Goal: Task Accomplishment & Management: Manage account settings

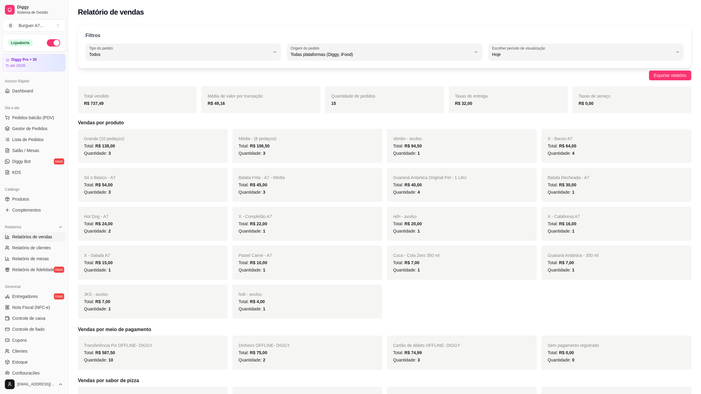
select select "ALL"
select select "0"
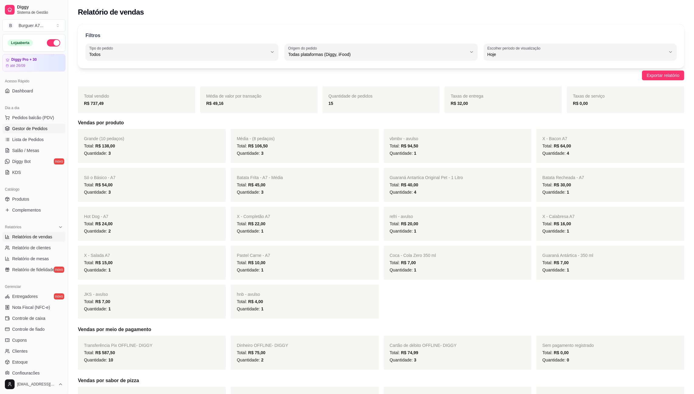
click at [43, 134] on link "Gestor de Pedidos" at bounding box center [33, 129] width 63 height 10
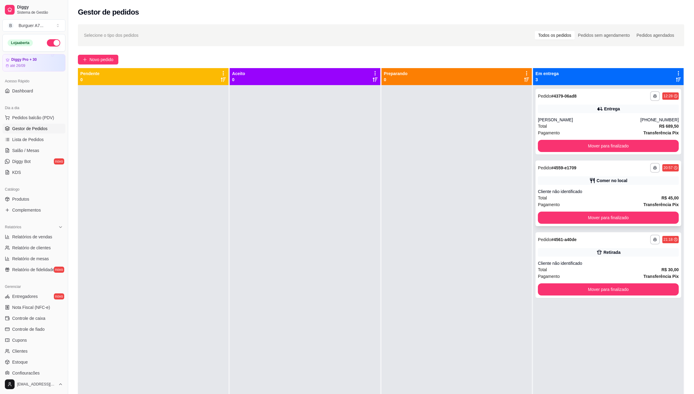
click at [605, 199] on div "Total R$ 45,00" at bounding box center [608, 198] width 141 height 7
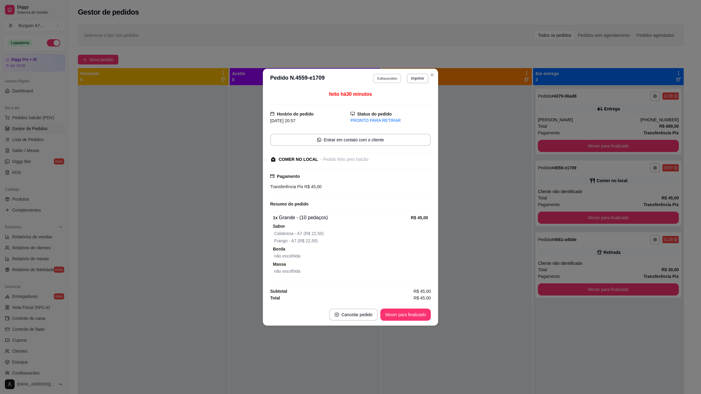
click at [386, 78] on button "Editar pedido" at bounding box center [387, 78] width 28 height 9
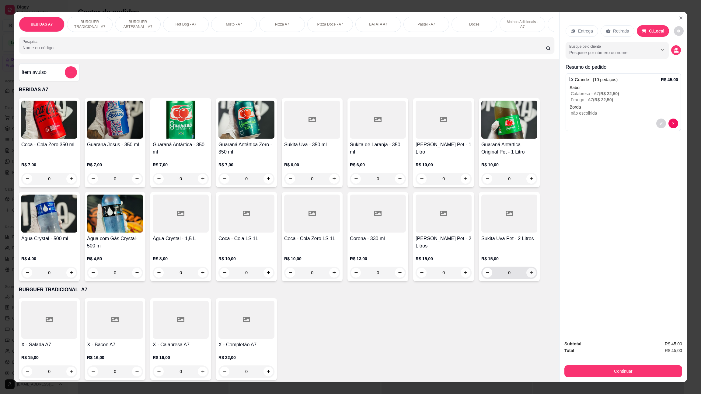
click at [529, 275] on icon "increase-product-quantity" at bounding box center [531, 272] width 5 height 5
click at [484, 281] on div "Sukita Uva Pet - 2 Litros R$ 15,00 1" at bounding box center [509, 236] width 61 height 89
click at [483, 277] on button "decrease-product-quantity" at bounding box center [487, 272] width 9 height 9
type input "0"
click at [529, 181] on icon "increase-product-quantity" at bounding box center [531, 178] width 5 height 5
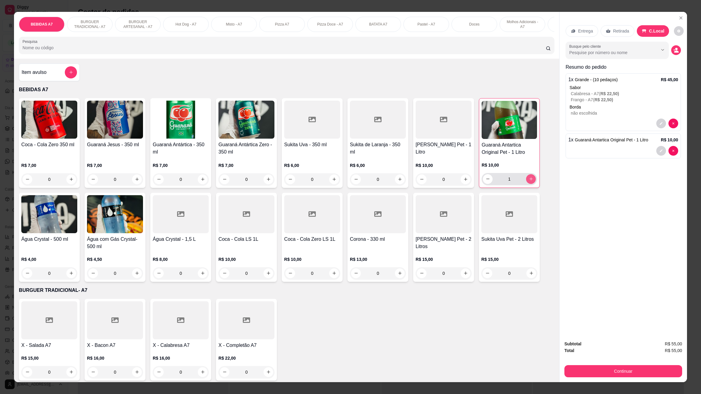
click at [529, 181] on icon "increase-product-quantity" at bounding box center [530, 179] width 3 height 3
type input "2"
drag, startPoint x: 656, startPoint y: 364, endPoint x: 658, endPoint y: 371, distance: 7.2
click at [657, 368] on div "Continuar" at bounding box center [623, 371] width 118 height 14
click at [658, 372] on button "Continuar" at bounding box center [623, 371] width 118 height 12
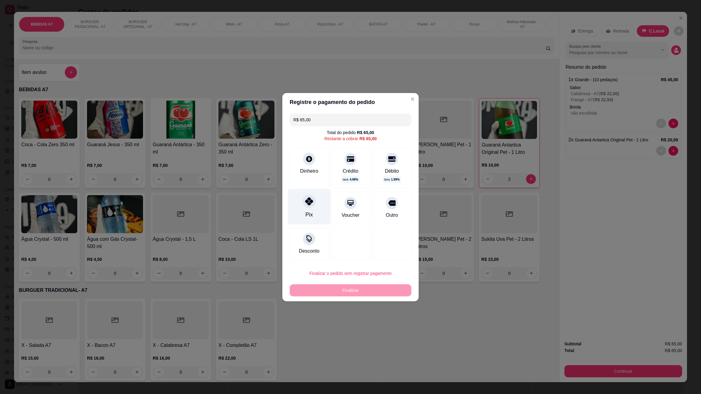
click at [314, 213] on div "Pix" at bounding box center [309, 207] width 43 height 36
type input "R$ 0,00"
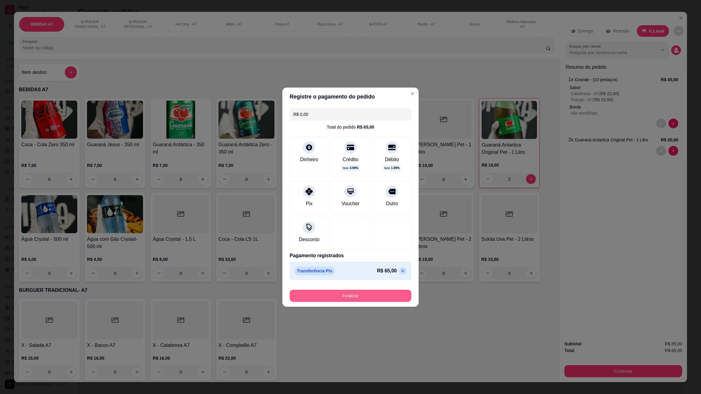
click at [387, 300] on button "Finalizar" at bounding box center [351, 296] width 122 height 12
type input "0"
type input "-R$ 65,00"
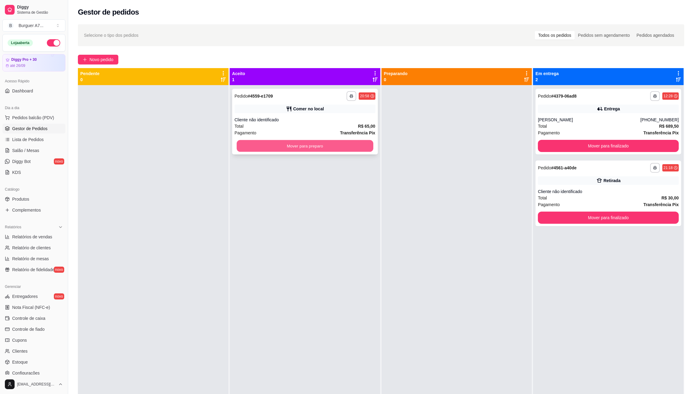
click at [317, 145] on button "Mover para preparo" at bounding box center [305, 146] width 137 height 12
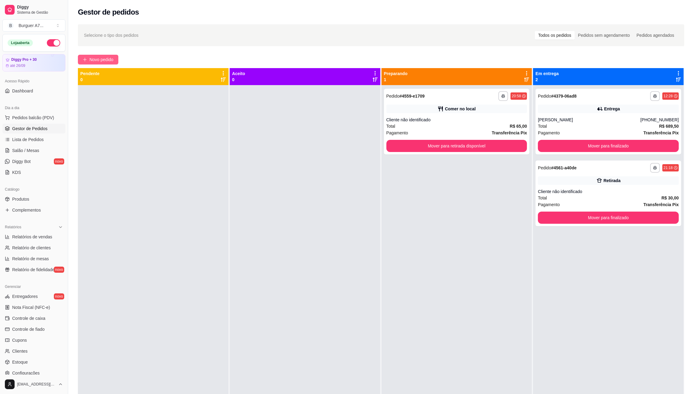
drag, startPoint x: 0, startPoint y: 394, endPoint x: 106, endPoint y: 63, distance: 347.3
click at [106, 63] on span "Novo pedido" at bounding box center [101, 59] width 24 height 7
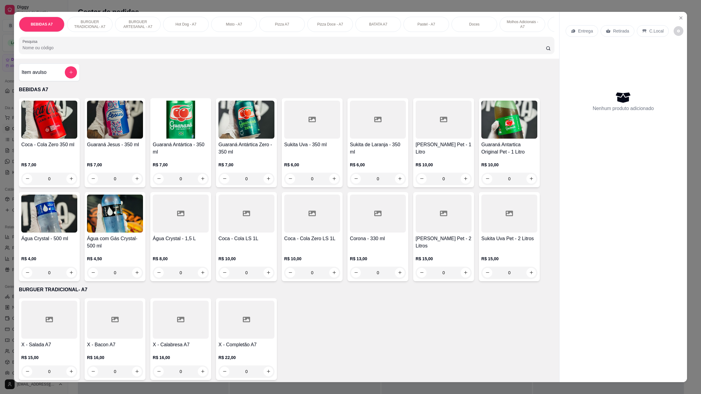
click at [50, 91] on div "Item avulso BEBIDAS A7 Coca - Cola Zero 350 ml R$ 7,00 0 Guaraná Jesus - 350 ml…" at bounding box center [286, 221] width 545 height 324
click at [56, 78] on div "Item avulso" at bounding box center [49, 72] width 55 height 12
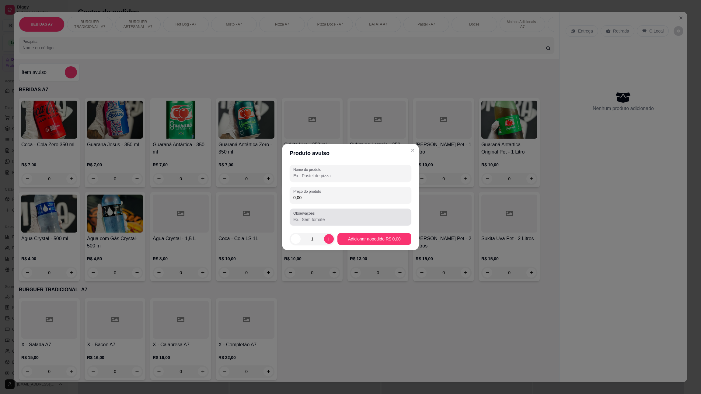
click at [402, 209] on div "Observações" at bounding box center [351, 217] width 122 height 17
click at [397, 198] on input "0,00" at bounding box center [350, 198] width 114 height 6
type input "10,00"
click at [352, 179] on div at bounding box center [350, 173] width 114 height 12
type input "kdj"
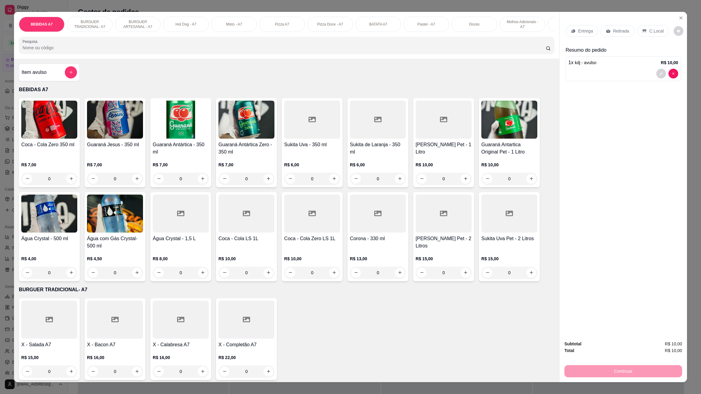
click at [613, 29] on p "Retirada" at bounding box center [621, 31] width 16 height 6
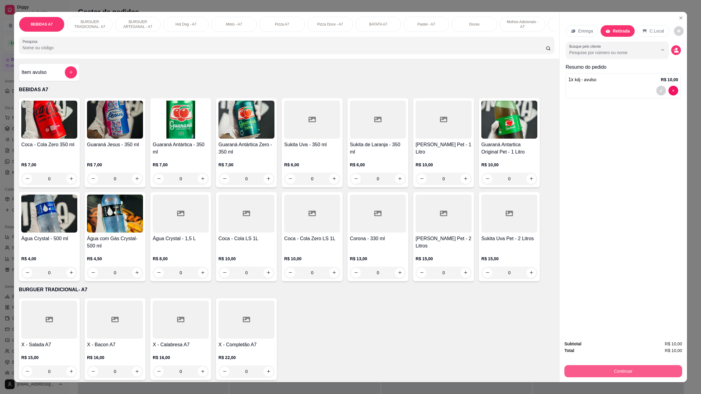
click at [648, 368] on button "Continuar" at bounding box center [623, 371] width 118 height 12
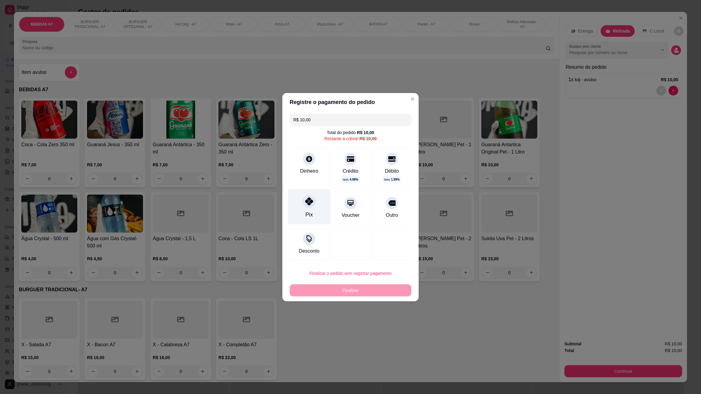
click at [314, 217] on div "Pix" at bounding box center [309, 207] width 43 height 36
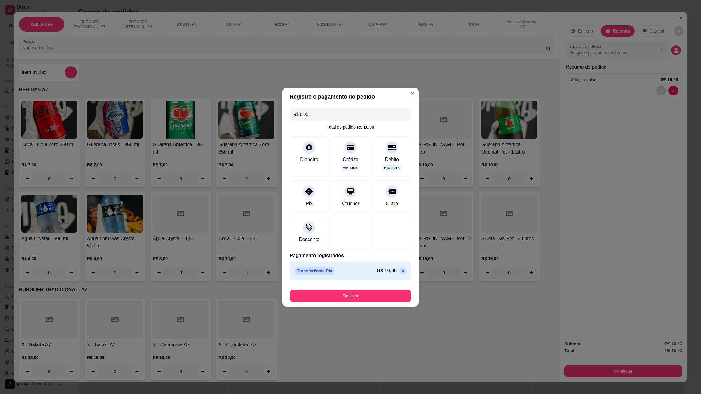
click at [346, 289] on div "Finalizar" at bounding box center [351, 294] width 122 height 15
click at [347, 290] on button "Finalizar" at bounding box center [350, 296] width 118 height 12
click at [349, 294] on div "Finalizar" at bounding box center [351, 296] width 122 height 12
type input "-R$ 10,00"
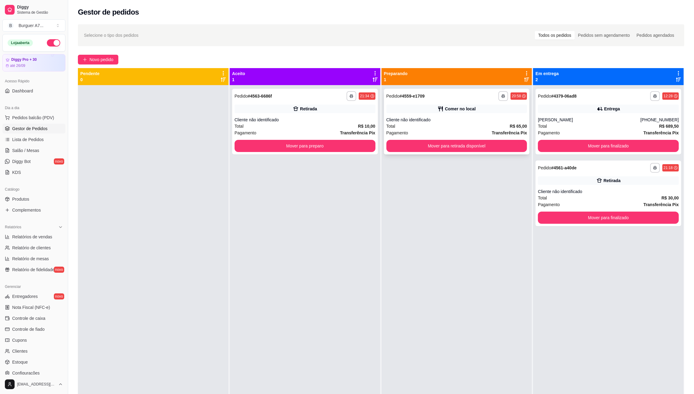
click at [472, 139] on div "**********" at bounding box center [457, 122] width 146 height 66
click at [365, 144] on button "Mover para preparo" at bounding box center [305, 146] width 141 height 12
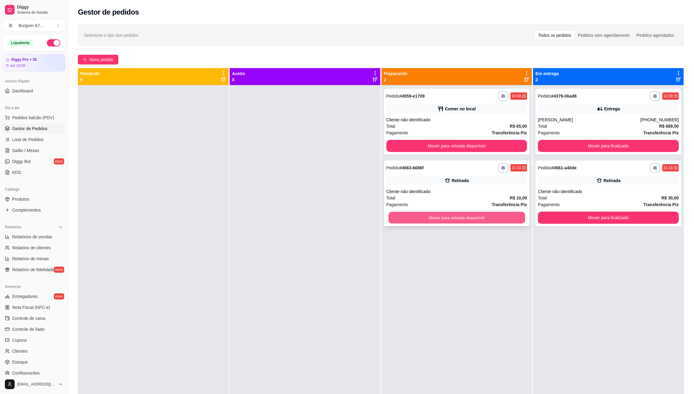
click at [507, 222] on button "Mover para retirada disponível" at bounding box center [456, 218] width 137 height 12
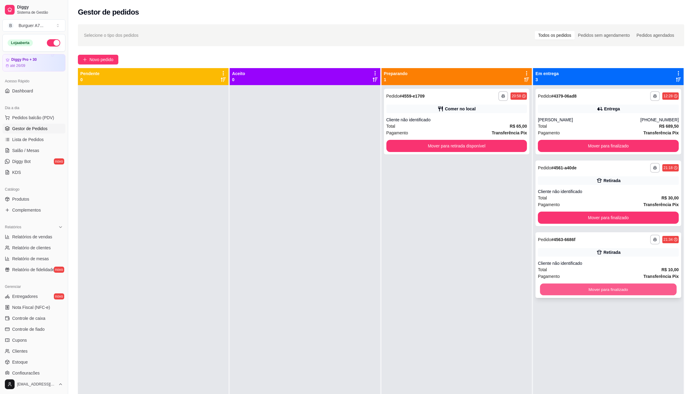
click at [615, 286] on button "Mover para finalizado" at bounding box center [608, 290] width 137 height 12
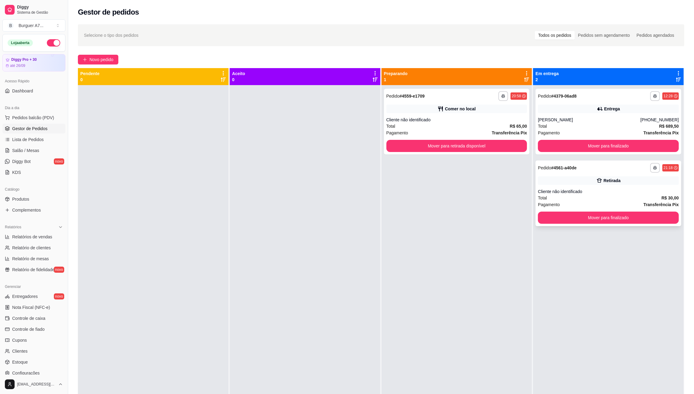
click at [576, 178] on div "Retirada" at bounding box center [608, 180] width 141 height 9
click at [494, 148] on button "Mover para retirada disponível" at bounding box center [456, 146] width 137 height 12
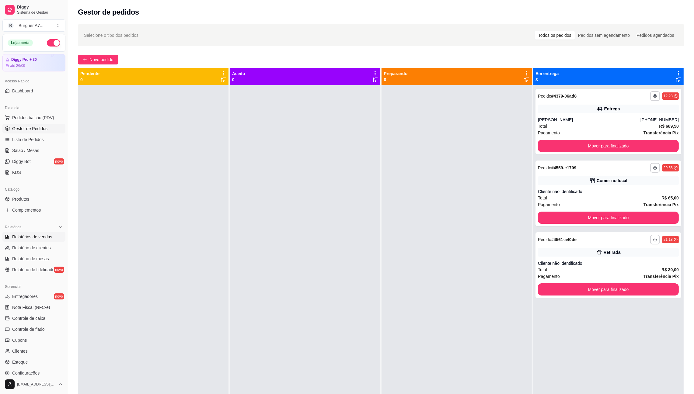
drag, startPoint x: 56, startPoint y: 236, endPoint x: 46, endPoint y: 238, distance: 10.2
click at [55, 236] on link "Relatórios de vendas" at bounding box center [33, 237] width 63 height 10
click at [46, 238] on span "Relatórios de vendas" at bounding box center [32, 237] width 40 height 6
select select "ALL"
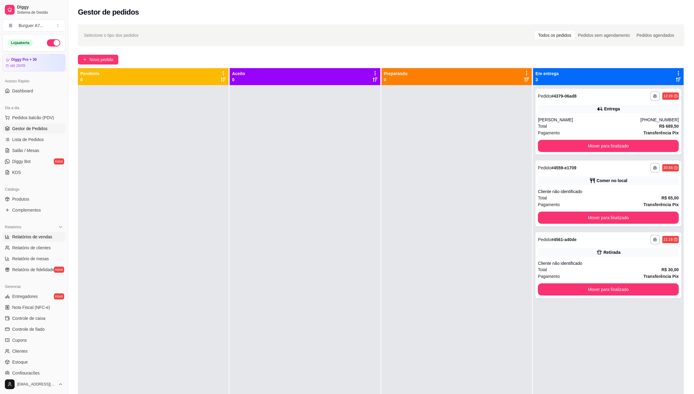
select select "0"
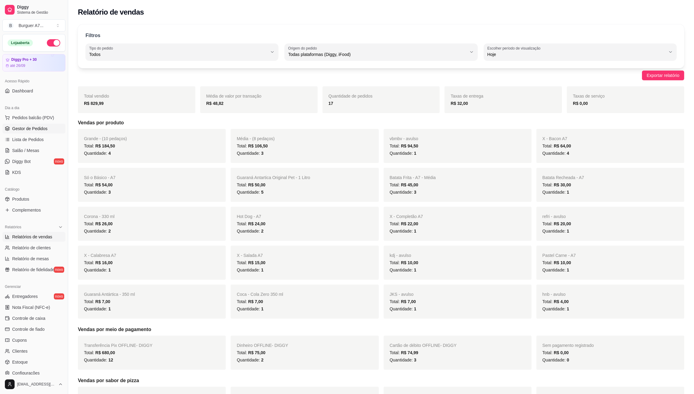
click at [47, 128] on link "Gestor de Pedidos" at bounding box center [33, 129] width 63 height 10
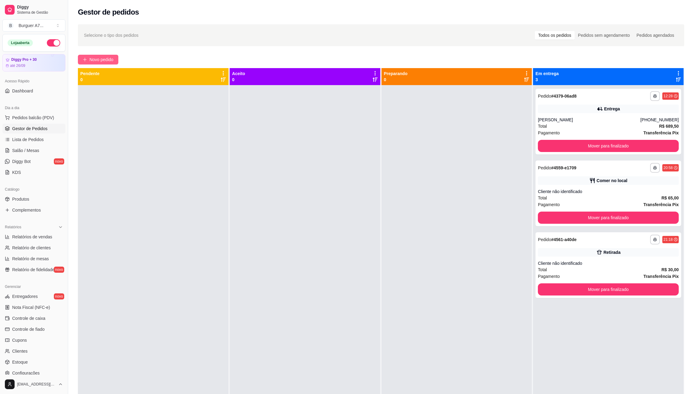
click at [114, 59] on button "Novo pedido" at bounding box center [98, 60] width 40 height 10
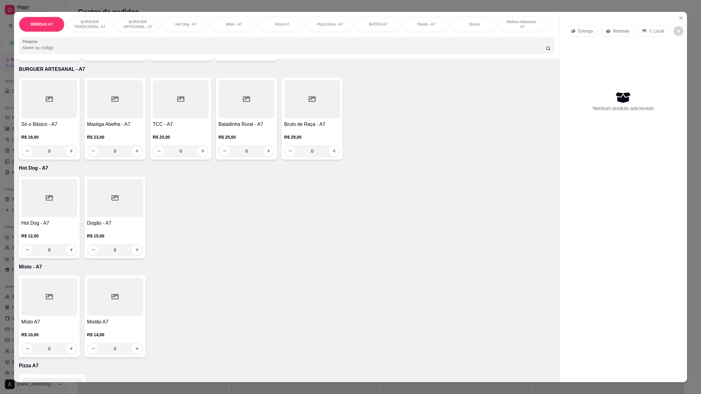
scroll to position [91, 0]
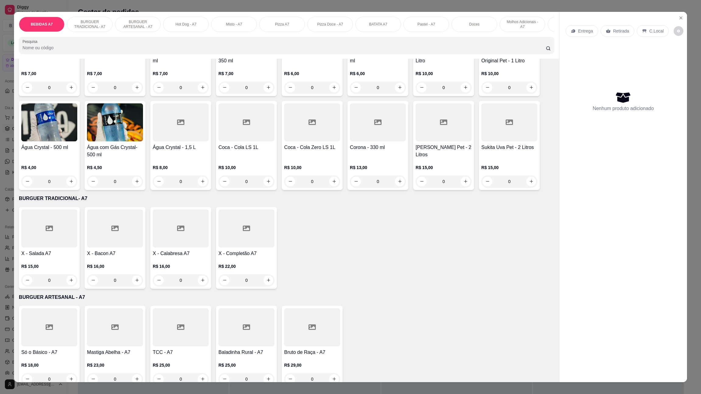
click at [252, 264] on div "R$ 22,00 0" at bounding box center [246, 271] width 56 height 29
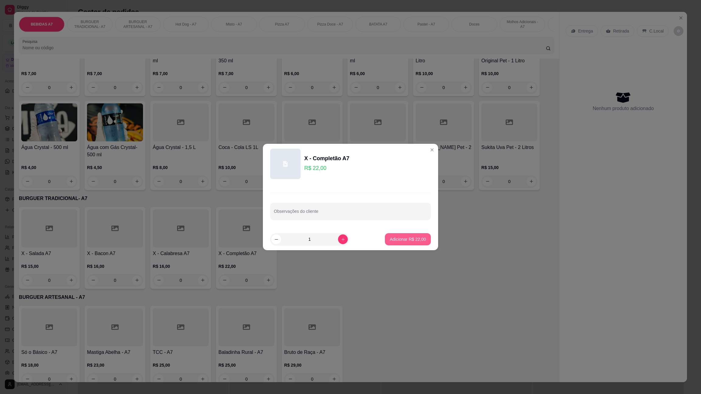
click at [385, 236] on button "Adicionar R$ 22,00" at bounding box center [408, 239] width 46 height 12
type input "1"
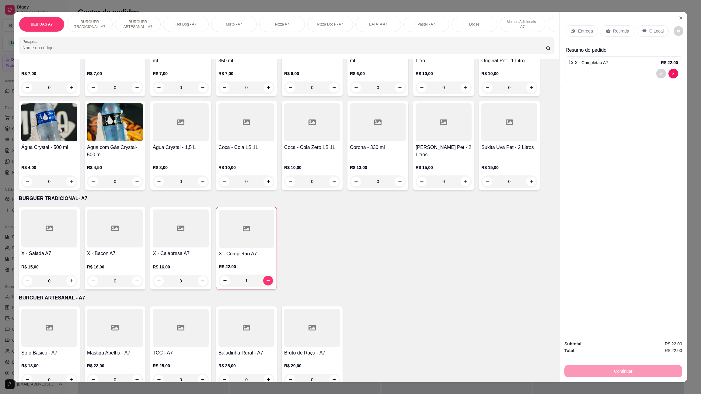
click at [139, 287] on div "0" at bounding box center [115, 281] width 56 height 12
click at [134, 287] on div "0" at bounding box center [115, 281] width 56 height 12
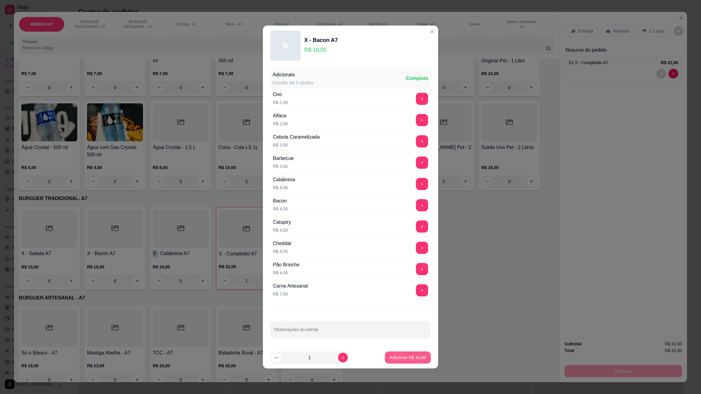
click at [413, 362] on button "Adicionar R$ 16,00" at bounding box center [408, 358] width 46 height 12
type input "1"
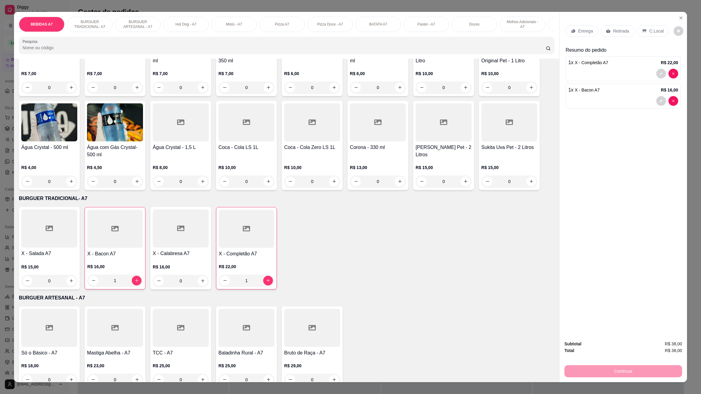
click at [132, 284] on div "1" at bounding box center [114, 281] width 55 height 12
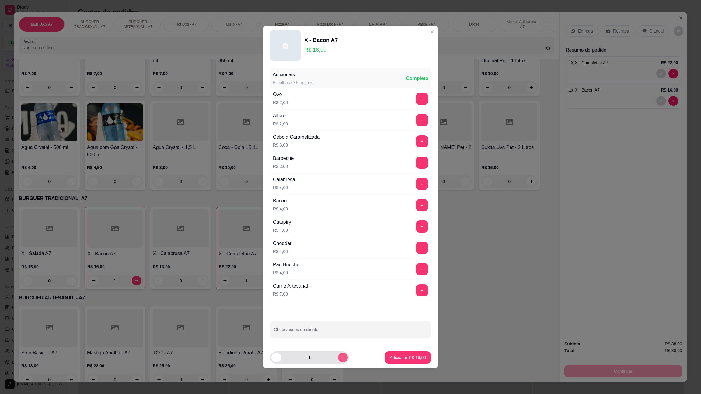
click at [338, 360] on button "increase-product-quantity" at bounding box center [343, 358] width 10 height 10
type input "2"
click at [419, 364] on footer "2 Adicionar R$ 32,00" at bounding box center [350, 358] width 175 height 22
click at [413, 358] on p "Adicionar R$ 32,00" at bounding box center [407, 358] width 35 height 6
type input "3"
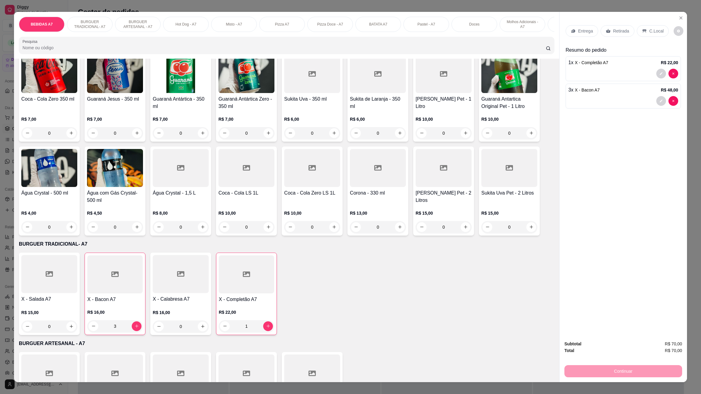
scroll to position [0, 0]
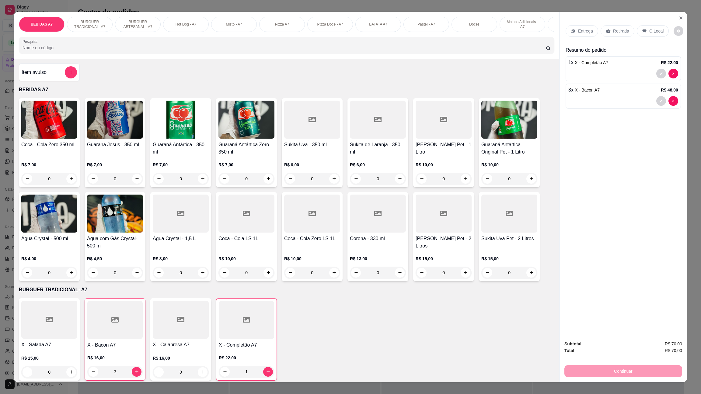
click at [613, 32] on p "Retirada" at bounding box center [621, 31] width 16 height 6
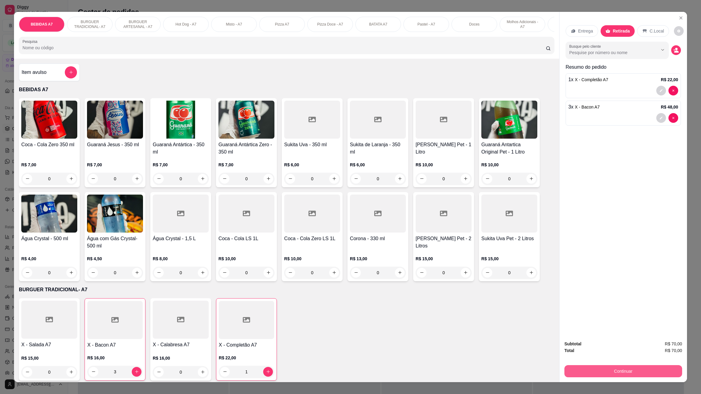
click at [649, 370] on button "Continuar" at bounding box center [623, 371] width 118 height 12
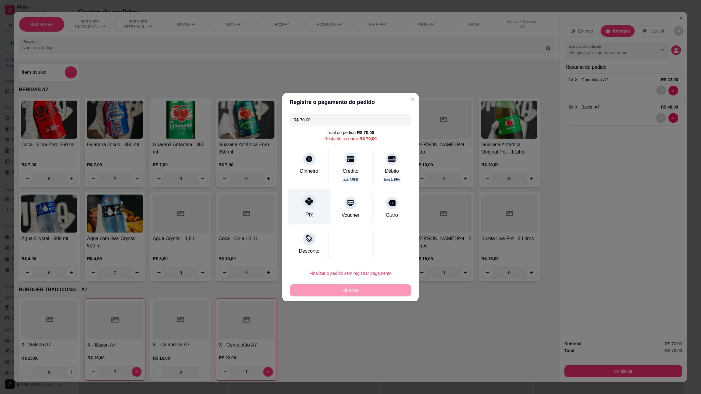
click at [325, 207] on div "Pix" at bounding box center [309, 207] width 43 height 36
type input "R$ 0,00"
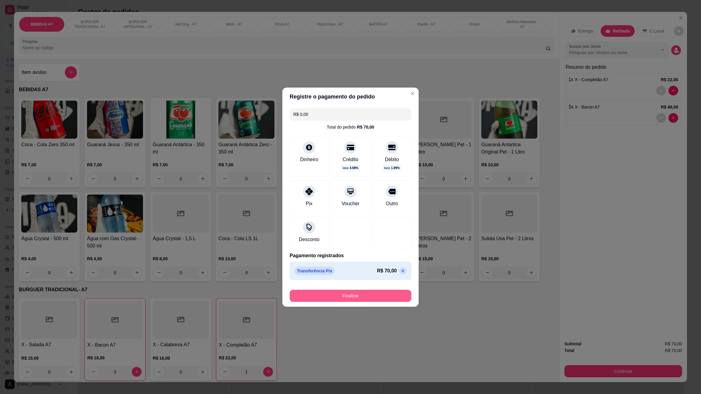
click at [385, 306] on footer "Finalizar" at bounding box center [350, 295] width 136 height 24
click at [380, 295] on button "Finalizar" at bounding box center [350, 296] width 118 height 12
type input "0"
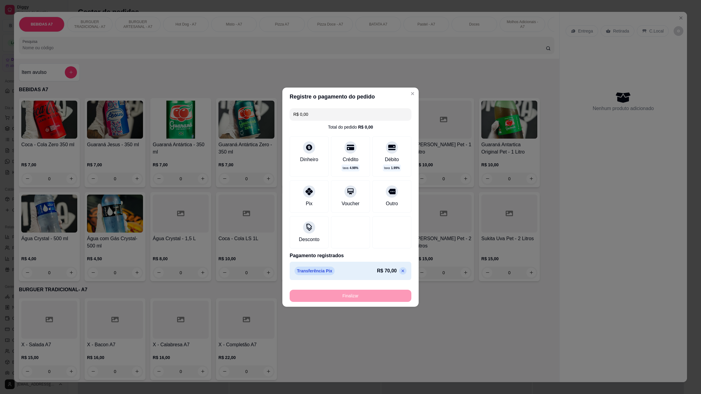
type input "-R$ 70,00"
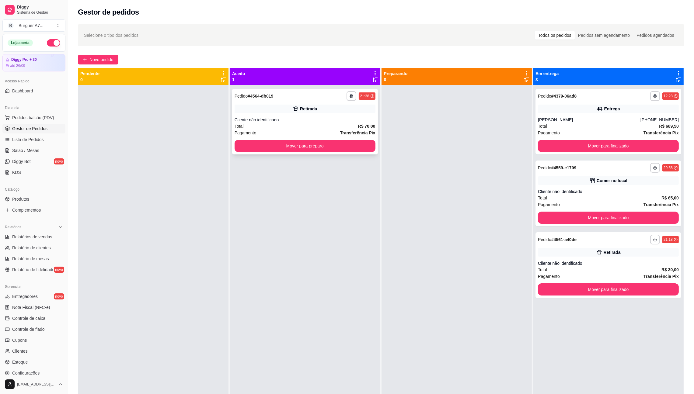
click at [318, 109] on div "Retirada" at bounding box center [305, 109] width 141 height 9
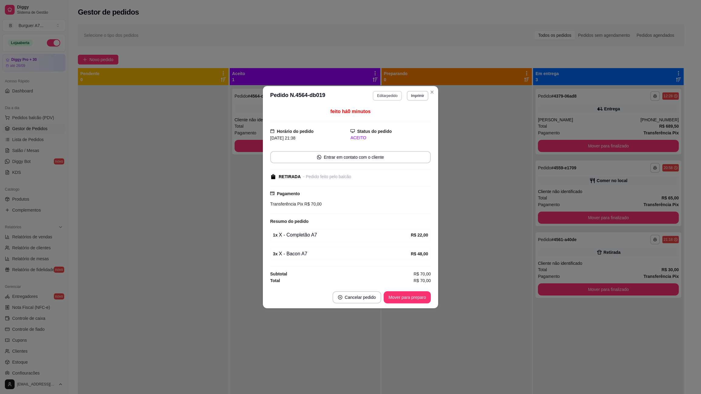
click at [389, 96] on button "Editar pedido" at bounding box center [387, 96] width 29 height 10
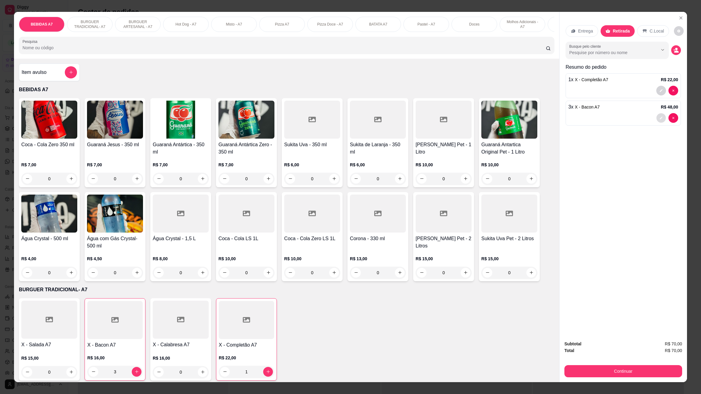
click at [660, 116] on button "decrease-product-quantity" at bounding box center [660, 117] width 9 height 9
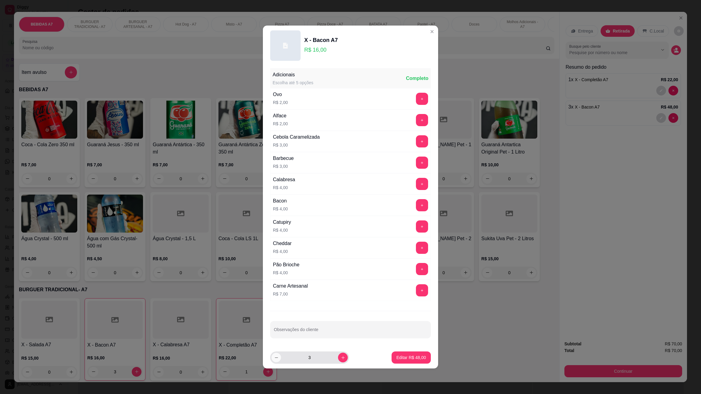
click at [279, 360] on button "decrease-product-quantity" at bounding box center [275, 357] width 9 height 9
type input "2"
click at [406, 355] on button "Editar R$ 32,00" at bounding box center [410, 358] width 39 height 12
type input "2"
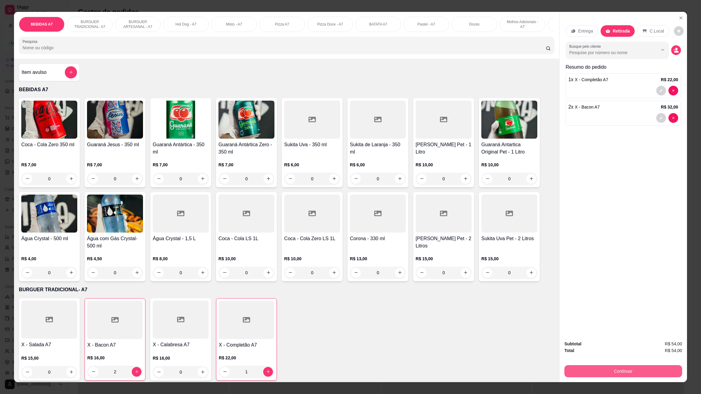
click at [598, 368] on button "Continuar" at bounding box center [623, 371] width 118 height 12
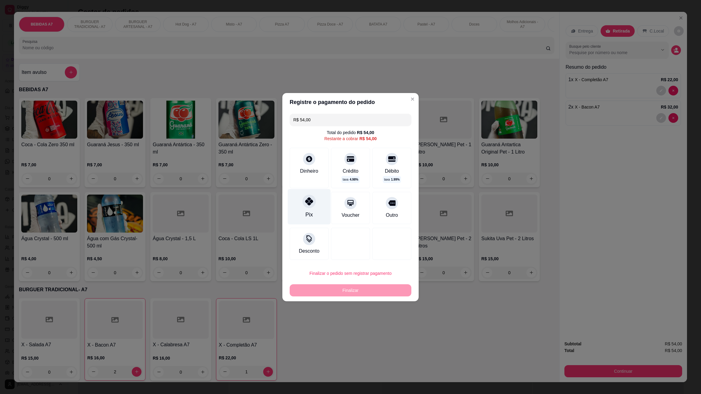
click at [306, 202] on icon at bounding box center [309, 201] width 8 height 8
type input "R$ 0,00"
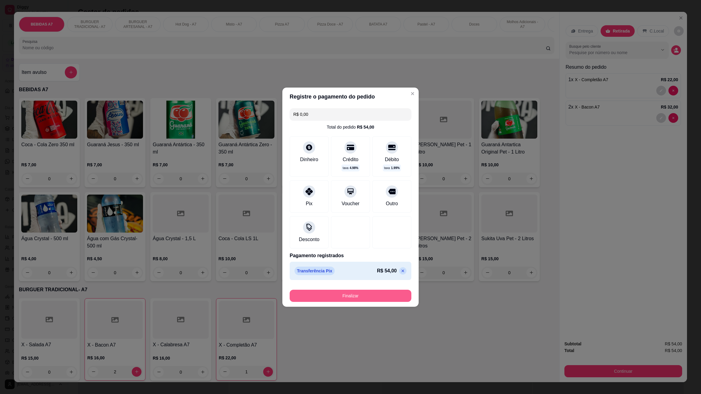
click at [362, 296] on button "Finalizar" at bounding box center [351, 296] width 122 height 12
type input "0"
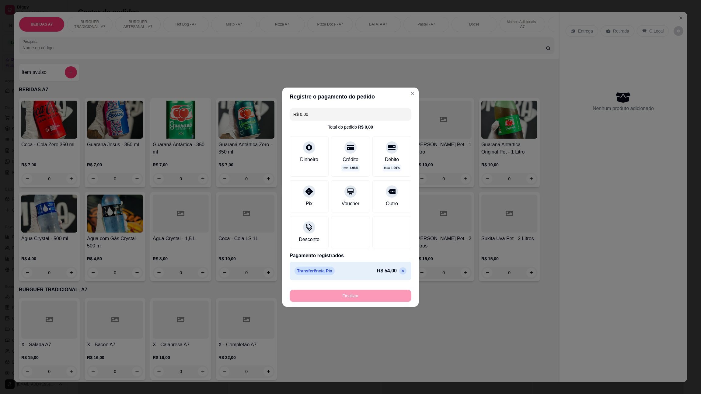
type input "-R$ 54,00"
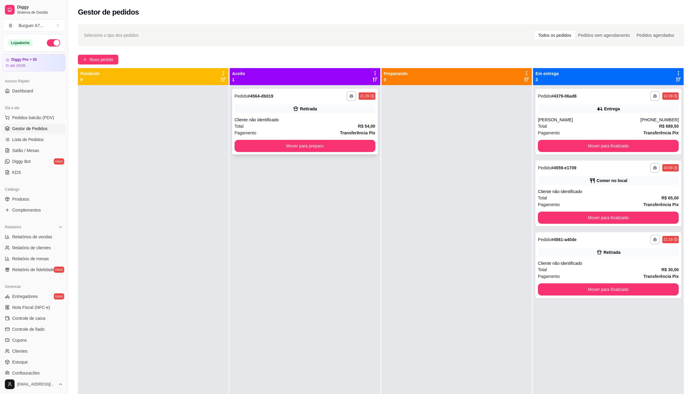
click at [339, 138] on div "**********" at bounding box center [305, 122] width 146 height 66
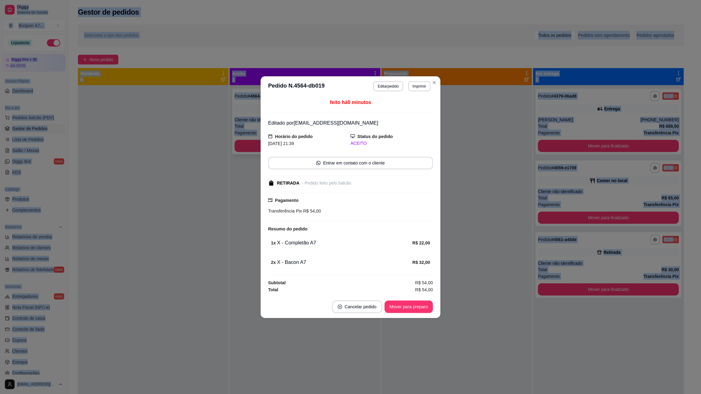
click at [339, 138] on div "Horário do pedido [DATE] 21:39" at bounding box center [309, 140] width 82 height 14
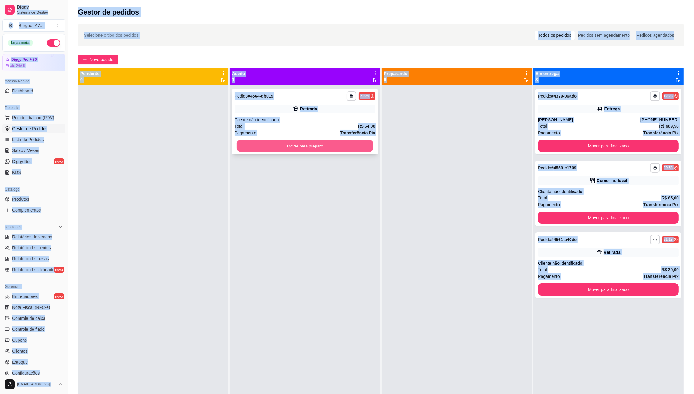
click at [259, 142] on button "Mover para preparo" at bounding box center [305, 146] width 137 height 12
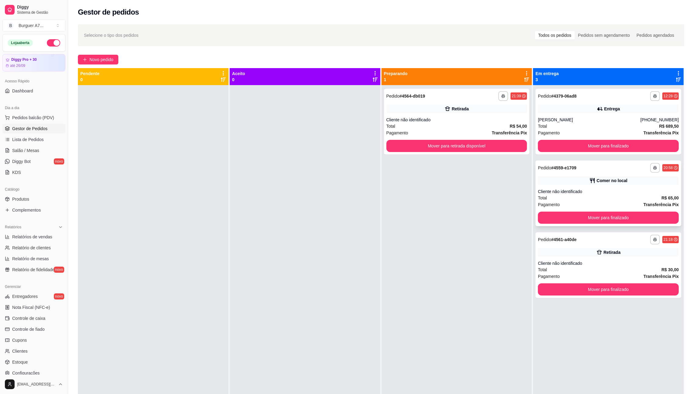
click at [629, 197] on div "Total R$ 65,00" at bounding box center [608, 198] width 141 height 7
click at [632, 190] on div "Cliente não identificado" at bounding box center [608, 192] width 141 height 6
click at [616, 194] on div "Cliente não identificado" at bounding box center [608, 192] width 141 height 6
click at [599, 185] on div "Comer no local" at bounding box center [608, 180] width 141 height 9
click at [44, 238] on span "Relatórios de vendas" at bounding box center [32, 237] width 40 height 6
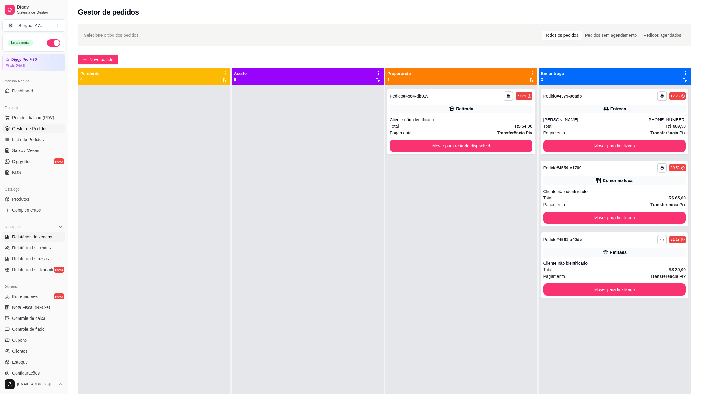
select select "ALL"
select select "0"
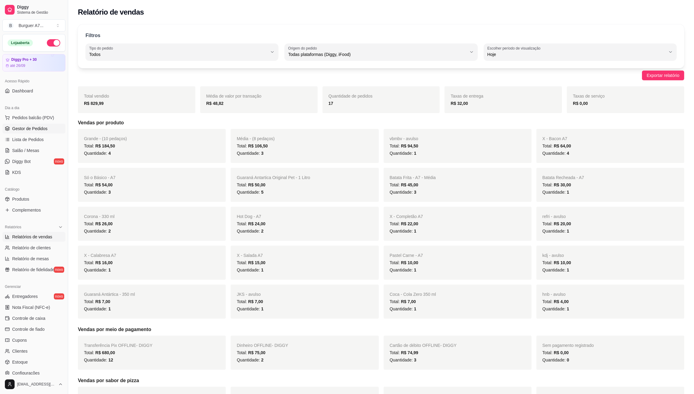
click at [46, 130] on span "Gestor de Pedidos" at bounding box center [29, 129] width 35 height 6
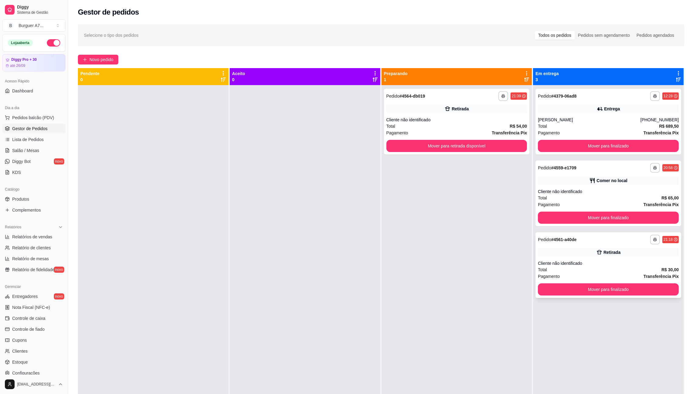
click at [594, 259] on div "**********" at bounding box center [608, 265] width 146 height 66
click at [105, 61] on span "Novo pedido" at bounding box center [101, 59] width 24 height 7
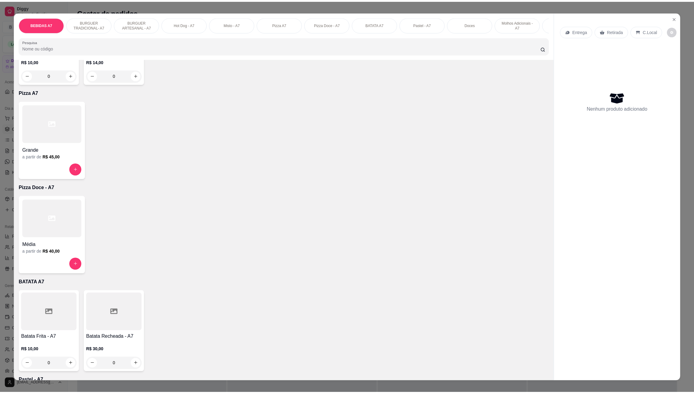
scroll to position [639, 0]
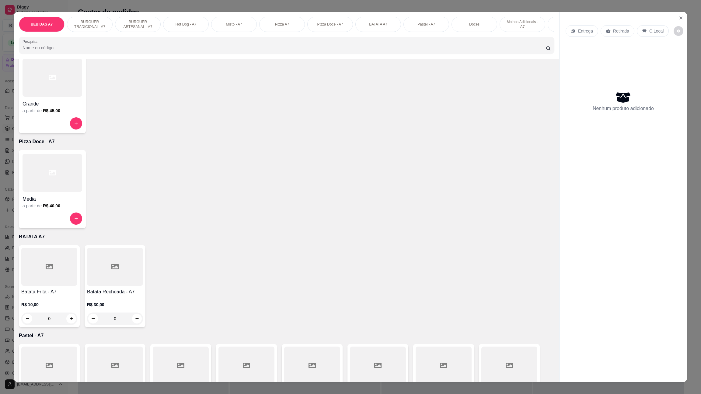
drag, startPoint x: 128, startPoint y: 289, endPoint x: 134, endPoint y: 286, distance: 5.9
click at [134, 286] on div at bounding box center [115, 267] width 56 height 38
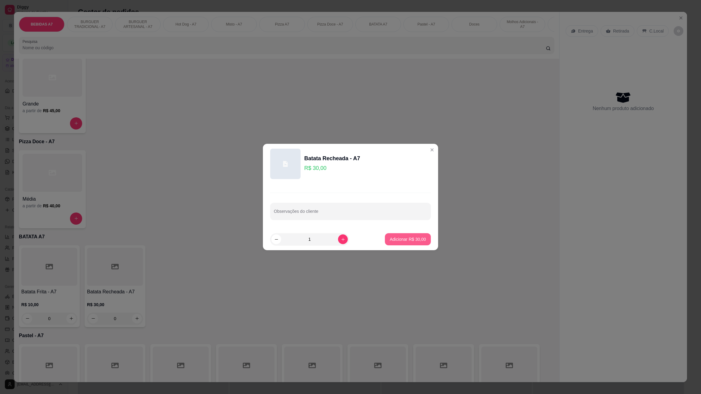
click at [411, 238] on p "Adicionar R$ 30,00" at bounding box center [408, 239] width 36 height 6
type input "1"
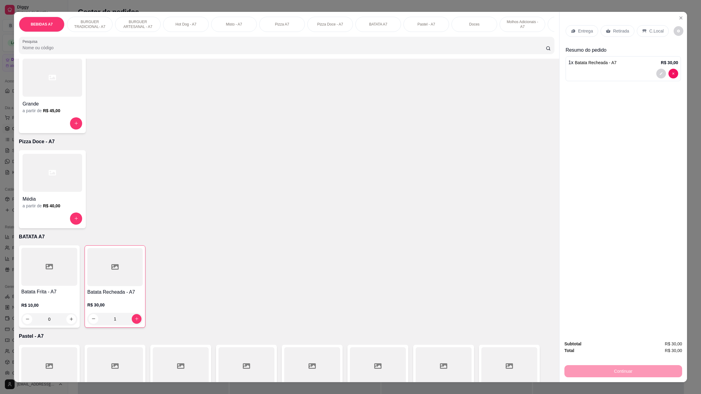
click at [613, 30] on p "Retirada" at bounding box center [621, 31] width 16 height 6
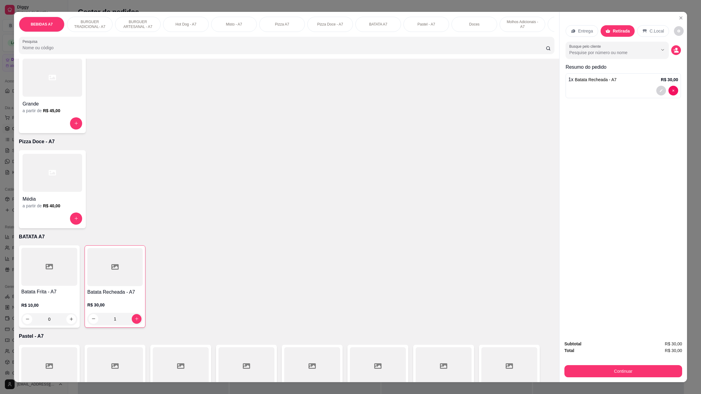
click at [620, 371] on button "Continuar" at bounding box center [623, 371] width 118 height 12
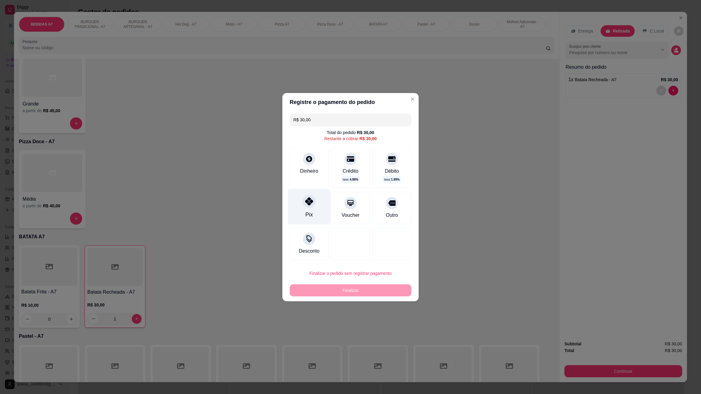
click at [325, 205] on div "Pix" at bounding box center [309, 207] width 43 height 36
type input "R$ 0,00"
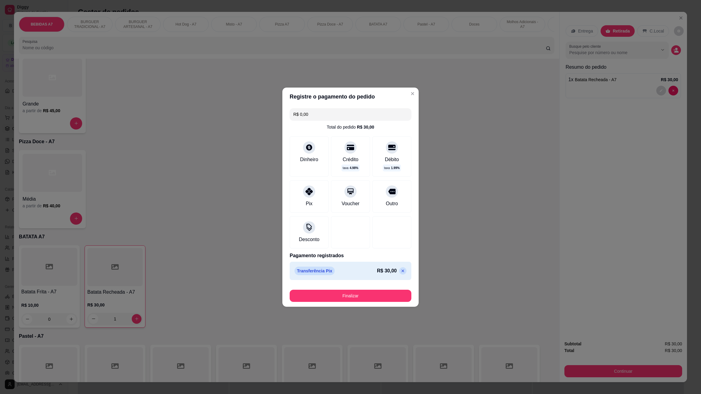
click at [363, 292] on button "Finalizar" at bounding box center [351, 296] width 122 height 12
type input "0"
type input "-R$ 30,00"
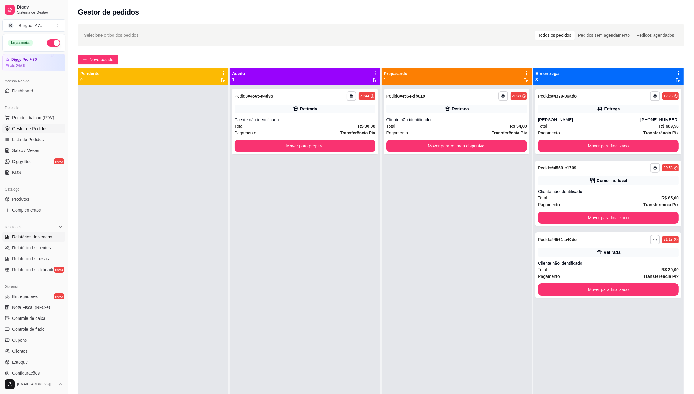
click at [33, 238] on span "Relatórios de vendas" at bounding box center [32, 237] width 40 height 6
select select "ALL"
select select "0"
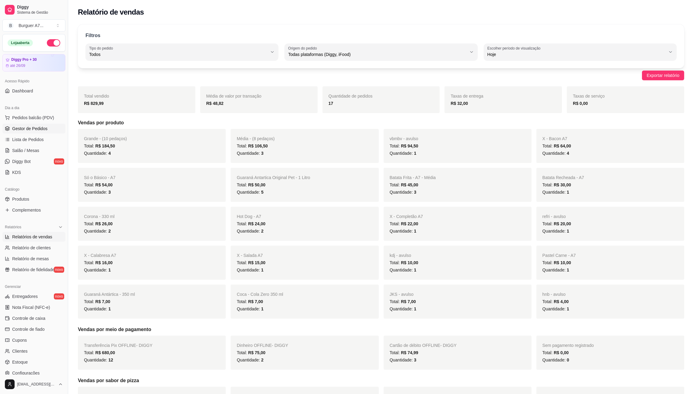
click at [45, 127] on span "Gestor de Pedidos" at bounding box center [29, 129] width 35 height 6
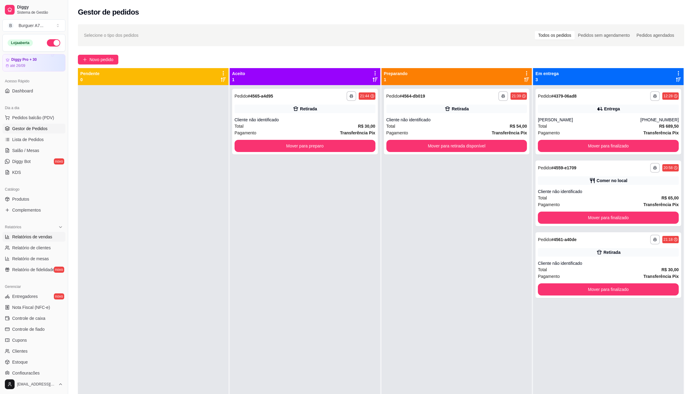
click at [26, 234] on span "Relatórios de vendas" at bounding box center [32, 237] width 40 height 6
select select "ALL"
select select "0"
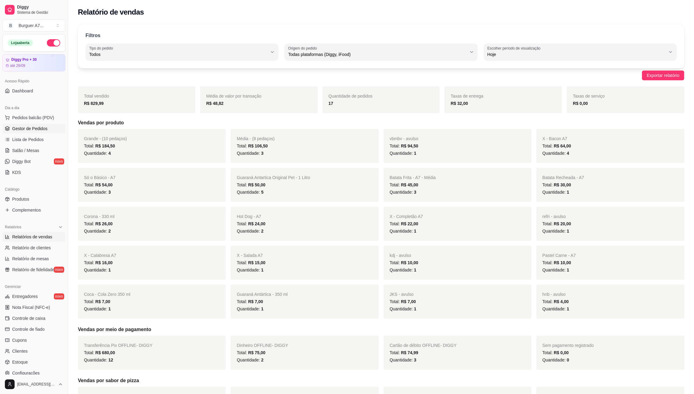
click at [39, 133] on link "Gestor de Pedidos" at bounding box center [33, 129] width 63 height 10
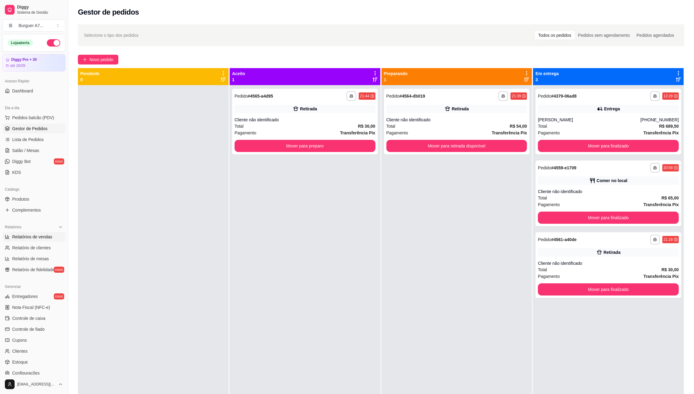
click at [35, 239] on span "Relatórios de vendas" at bounding box center [32, 237] width 40 height 6
select select "ALL"
select select "0"
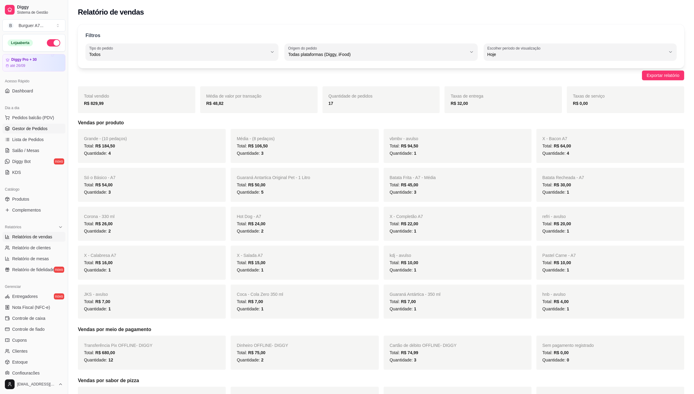
click at [30, 130] on span "Gestor de Pedidos" at bounding box center [29, 129] width 35 height 6
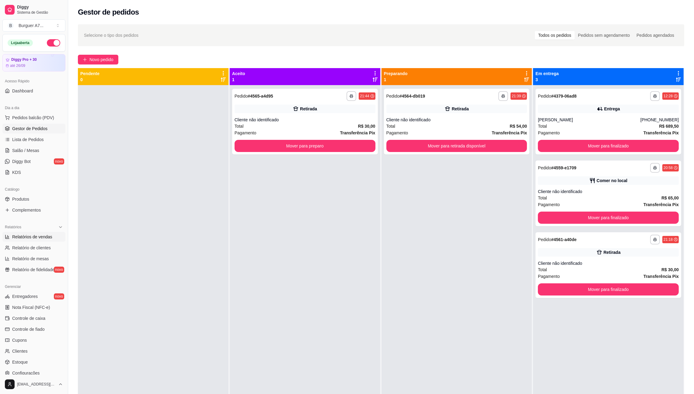
click at [45, 240] on link "Relatórios de vendas" at bounding box center [33, 237] width 63 height 10
select select "ALL"
select select "0"
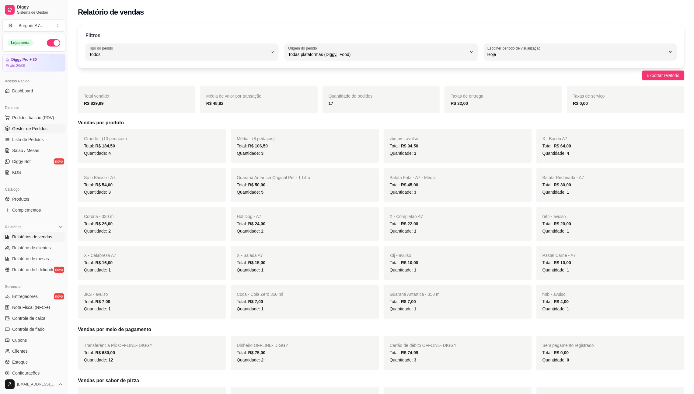
click at [43, 130] on span "Gestor de Pedidos" at bounding box center [29, 129] width 35 height 6
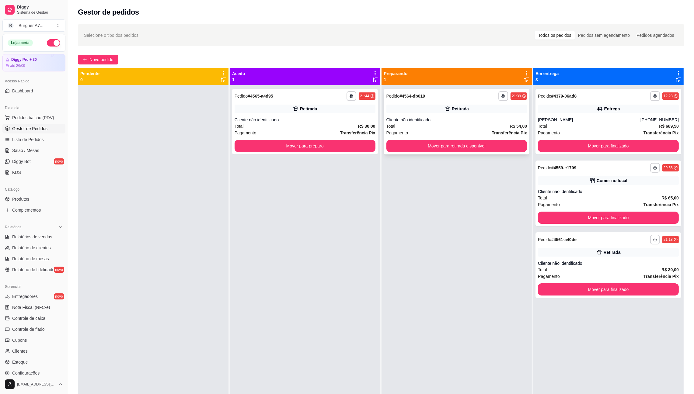
click at [433, 127] on div "Total R$ 54,00" at bounding box center [456, 126] width 141 height 7
click at [510, 147] on button "Mover para retirada disponível" at bounding box center [456, 146] width 137 height 12
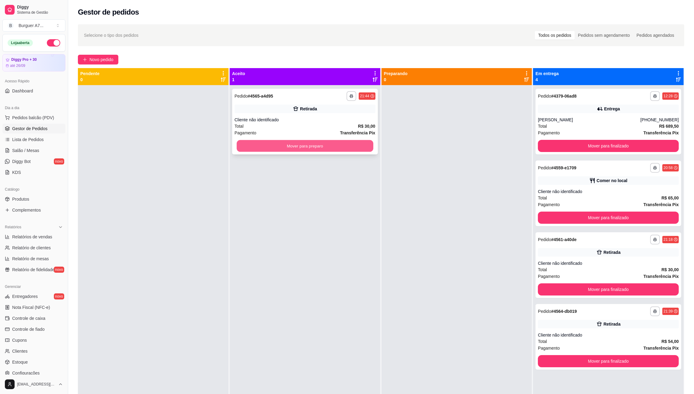
click at [346, 144] on button "Mover para preparo" at bounding box center [305, 146] width 137 height 12
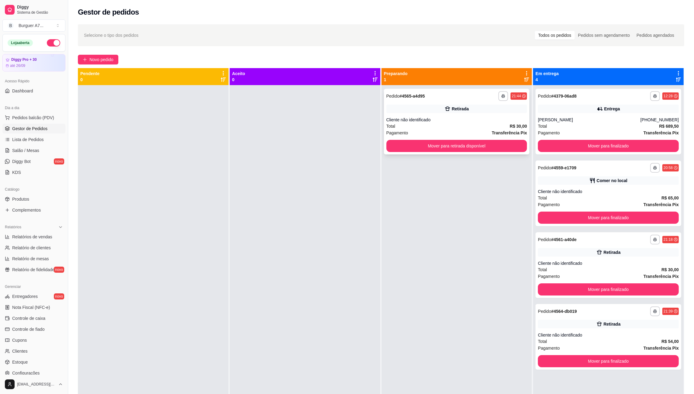
click at [421, 118] on div "Cliente não identificado" at bounding box center [456, 120] width 141 height 6
click at [551, 197] on div "Total R$ 65,00" at bounding box center [608, 198] width 141 height 7
click at [579, 220] on button "Mover para finalizado" at bounding box center [608, 218] width 137 height 12
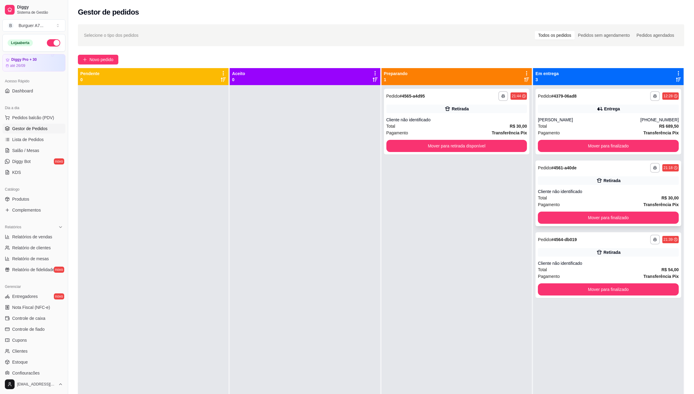
click at [572, 200] on div "Total R$ 30,00" at bounding box center [608, 198] width 141 height 7
click at [572, 191] on div "Cliente não identificado" at bounding box center [608, 192] width 141 height 6
click at [502, 144] on button "Mover para retirada disponível" at bounding box center [456, 146] width 141 height 12
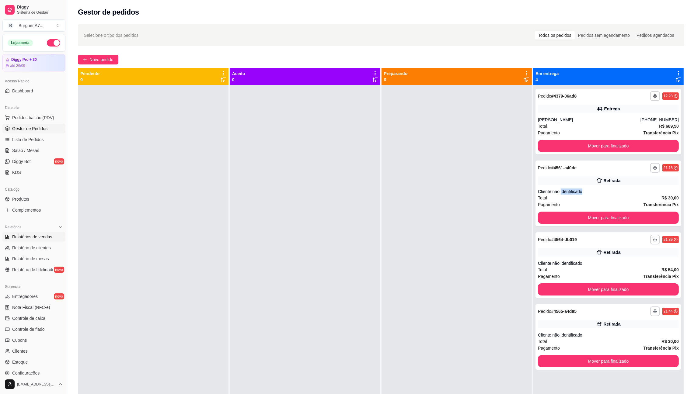
click at [47, 239] on span "Relatórios de vendas" at bounding box center [32, 237] width 40 height 6
select select "ALL"
select select "0"
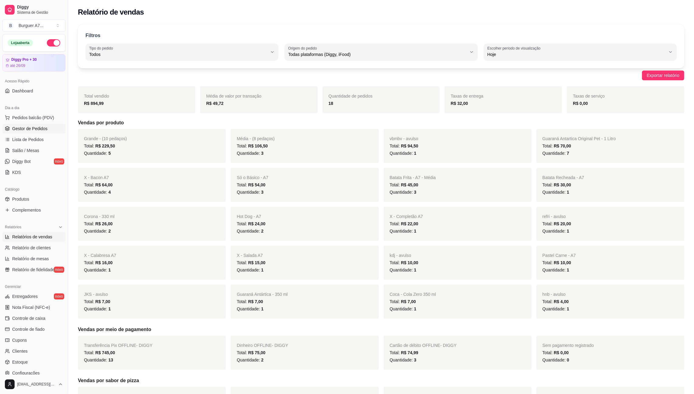
click at [34, 130] on span "Gestor de Pedidos" at bounding box center [29, 129] width 35 height 6
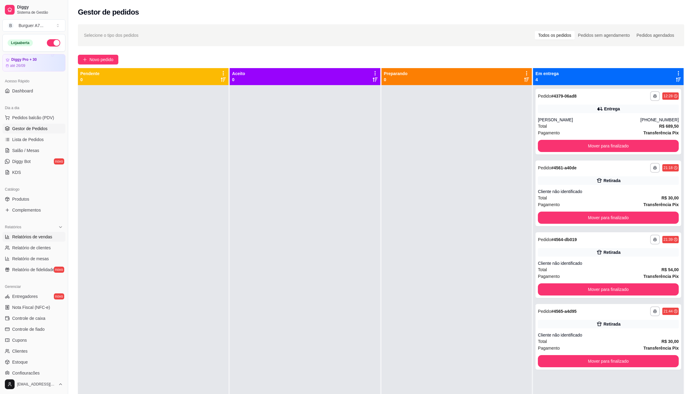
click at [37, 238] on span "Relatórios de vendas" at bounding box center [32, 237] width 40 height 6
select select "ALL"
select select "0"
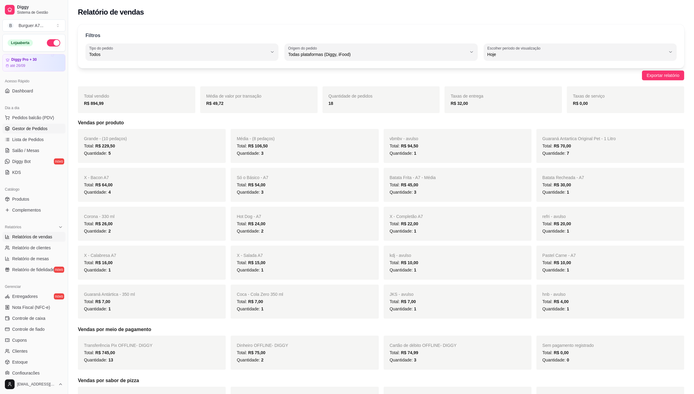
click at [12, 126] on span "Gestor de Pedidos" at bounding box center [29, 129] width 35 height 6
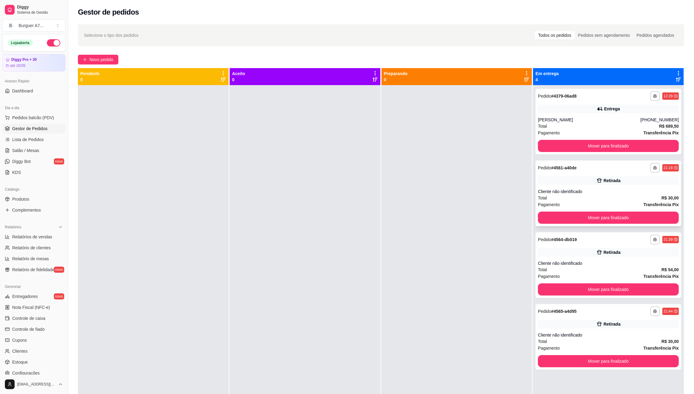
click at [592, 184] on div "Retirada" at bounding box center [608, 180] width 141 height 9
click at [650, 200] on div "Total R$ 30,00" at bounding box center [608, 198] width 141 height 7
click at [656, 221] on button "Mover para finalizado" at bounding box center [608, 218] width 137 height 12
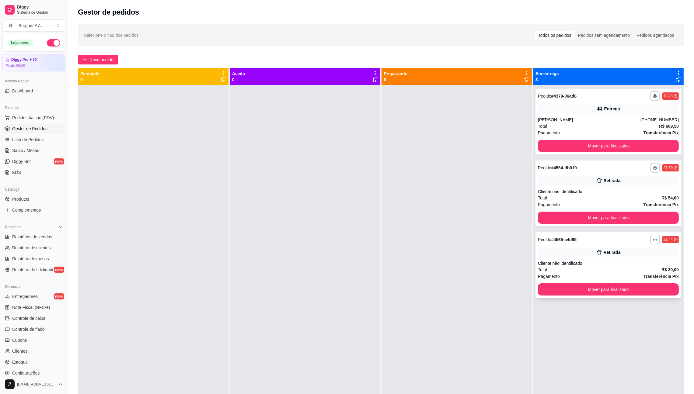
click at [626, 269] on div "Total R$ 30,00" at bounding box center [608, 269] width 141 height 7
click at [37, 231] on div "Relatórios" at bounding box center [33, 227] width 63 height 10
click at [41, 228] on div "Relatórios" at bounding box center [33, 227] width 63 height 10
click at [36, 238] on span "Relatórios de vendas" at bounding box center [32, 237] width 40 height 6
select select "ALL"
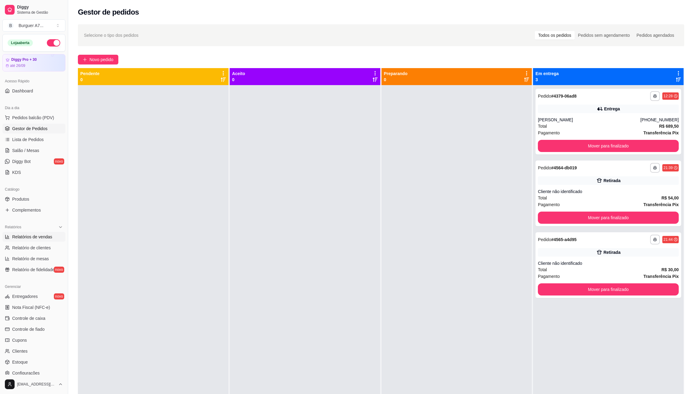
select select "ALL"
select select "0"
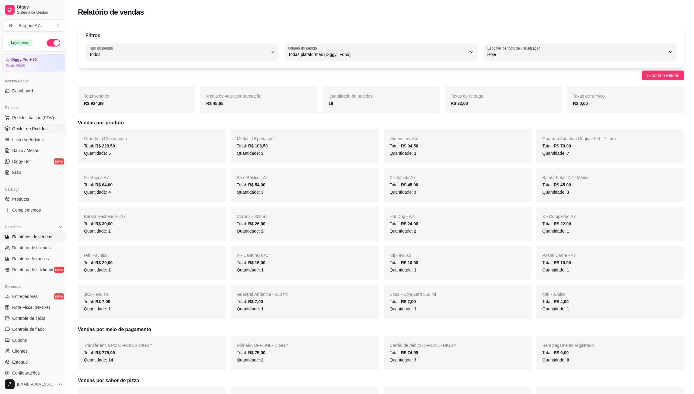
click at [37, 124] on link "Gestor de Pedidos" at bounding box center [33, 129] width 63 height 10
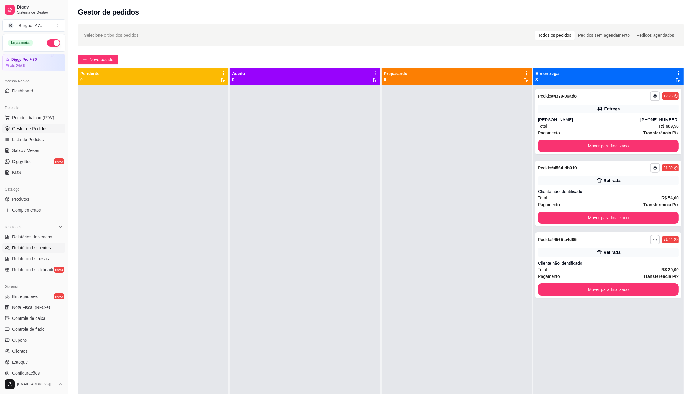
click at [38, 243] on link "Relatório de clientes" at bounding box center [33, 248] width 63 height 10
select select "30"
select select "HIGHEST_TOTAL_SPENT_WITH_ORDERS"
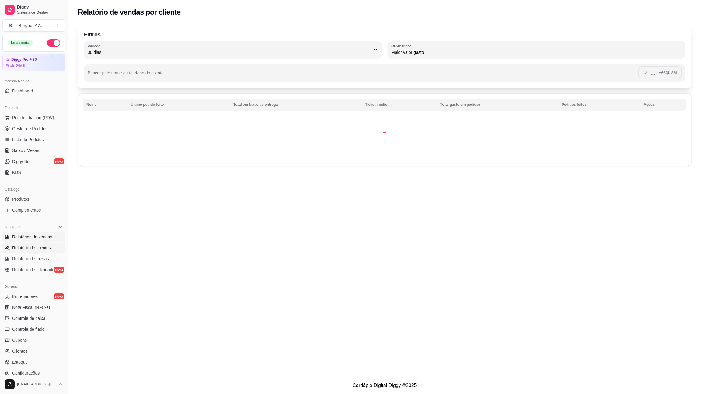
click at [39, 233] on link "Relatórios de vendas" at bounding box center [33, 237] width 63 height 10
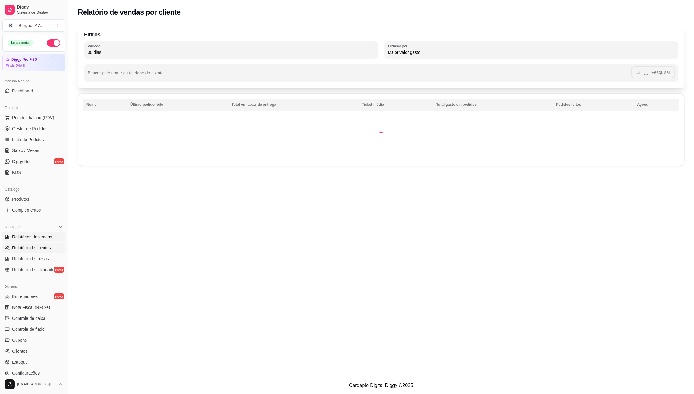
select select "ALL"
select select "0"
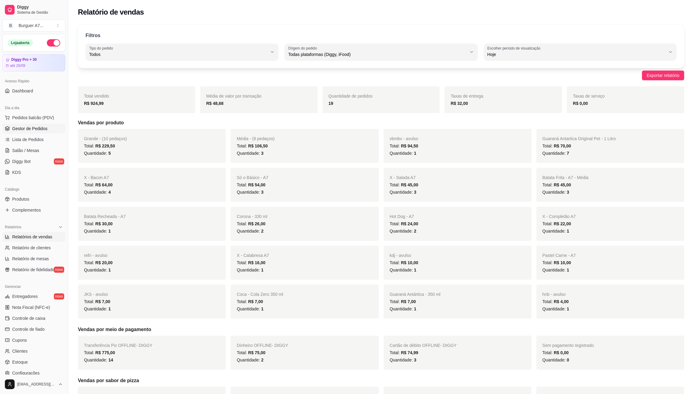
click at [44, 127] on span "Gestor de Pedidos" at bounding box center [29, 129] width 35 height 6
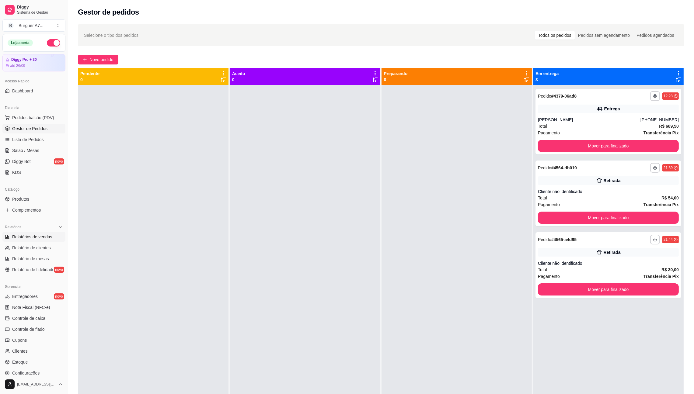
click at [53, 235] on link "Relatórios de vendas" at bounding box center [33, 237] width 63 height 10
select select "ALL"
select select "0"
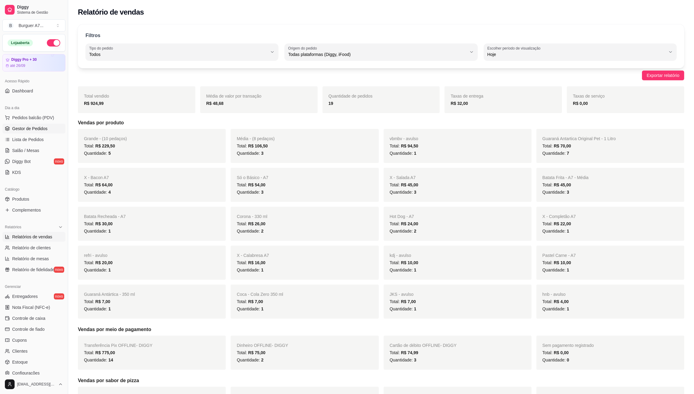
click at [43, 129] on span "Gestor de Pedidos" at bounding box center [29, 129] width 35 height 6
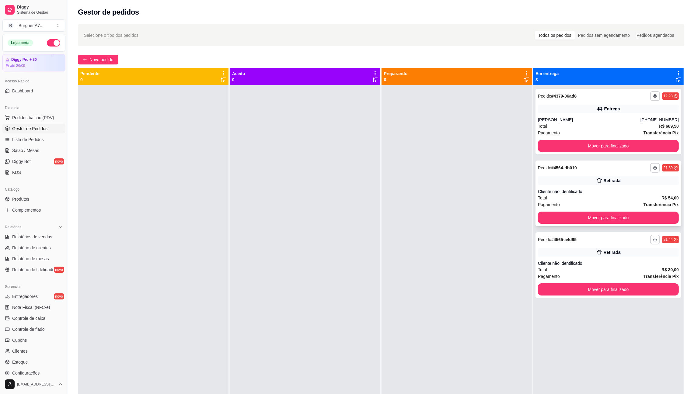
click at [621, 197] on div "Total R$ 54,00" at bounding box center [608, 198] width 141 height 7
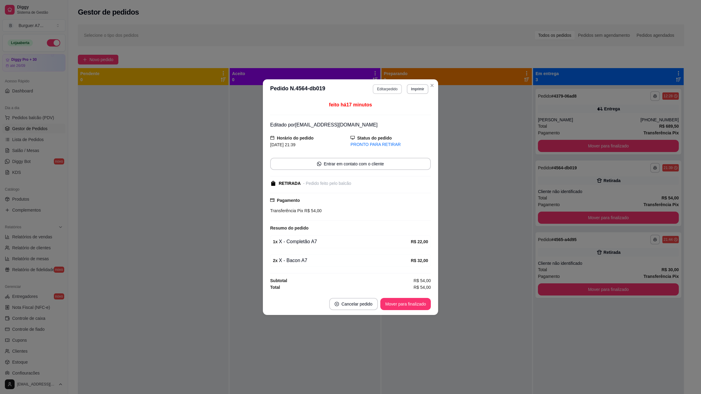
click at [384, 90] on button "Editar pedido" at bounding box center [387, 89] width 29 height 10
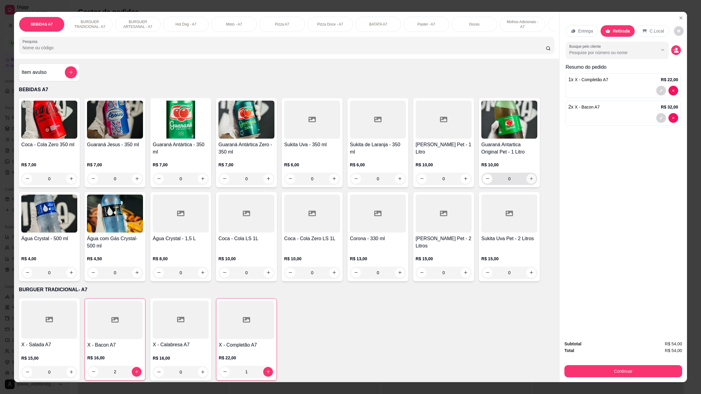
click at [526, 185] on div "0" at bounding box center [509, 179] width 54 height 12
click at [531, 181] on div "0" at bounding box center [509, 179] width 54 height 12
click at [527, 184] on button "increase-product-quantity" at bounding box center [531, 179] width 10 height 10
type input "1"
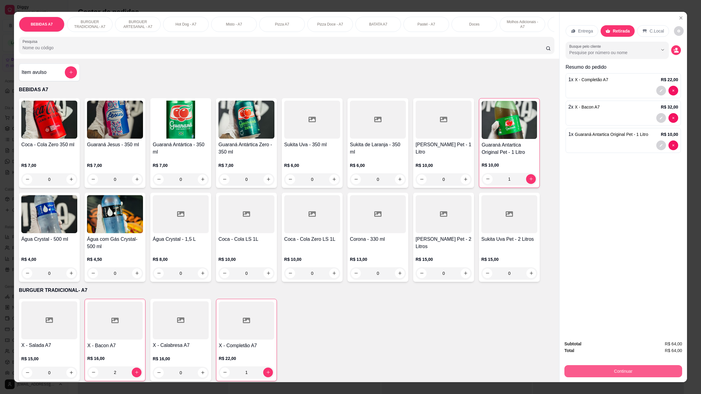
click at [669, 369] on button "Continuar" at bounding box center [623, 371] width 118 height 12
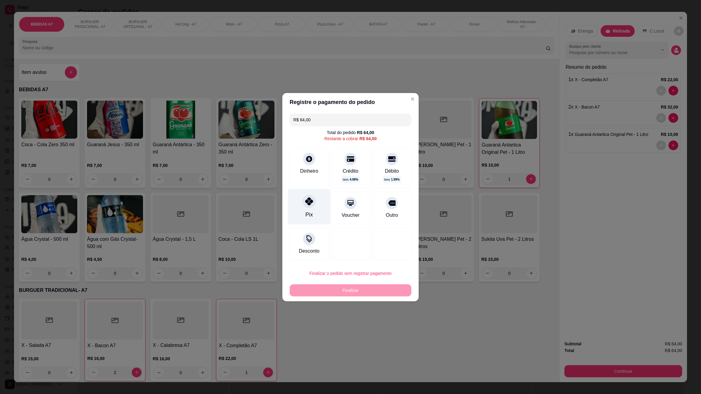
click at [306, 196] on div at bounding box center [308, 201] width 13 height 13
type input "R$ 0,00"
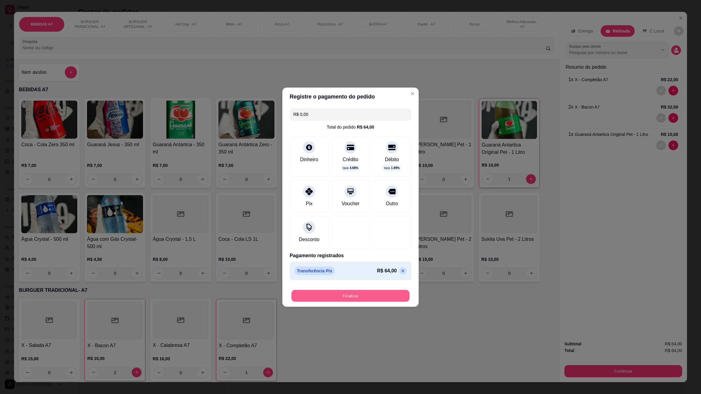
click at [383, 298] on button "Finalizar" at bounding box center [350, 296] width 118 height 12
type input "0"
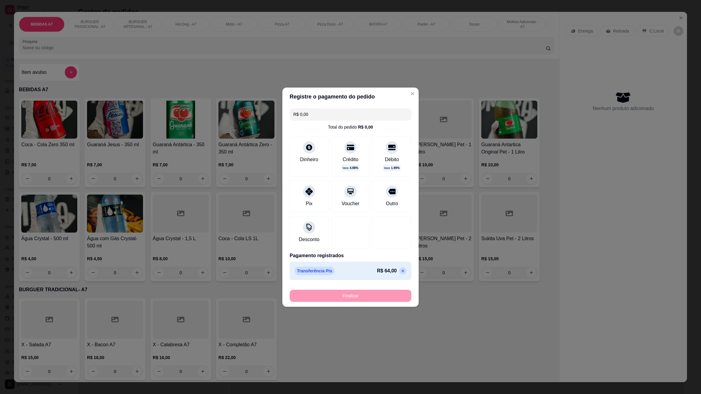
type input "-R$ 64,00"
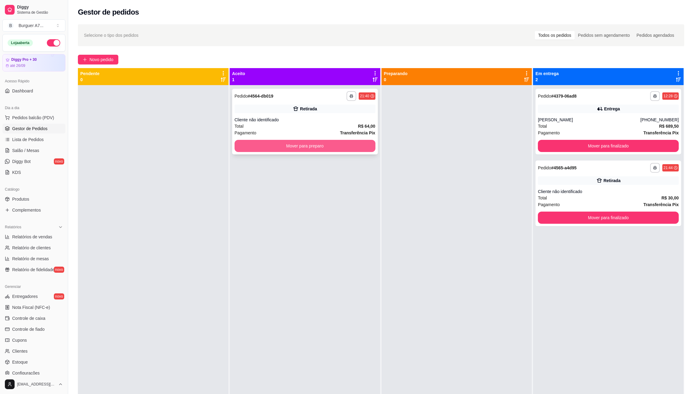
click at [362, 142] on button "Mover para preparo" at bounding box center [305, 146] width 141 height 12
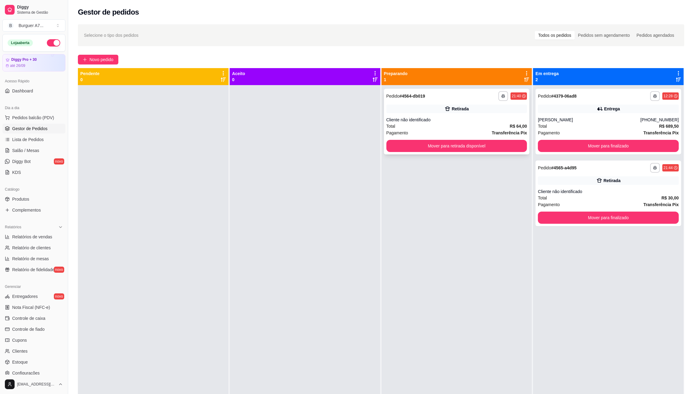
click at [409, 117] on div "Cliente não identificado" at bounding box center [456, 120] width 141 height 6
click at [551, 177] on div "Retirada" at bounding box center [608, 180] width 141 height 9
click at [495, 145] on button "Mover para retirada disponível" at bounding box center [456, 146] width 141 height 12
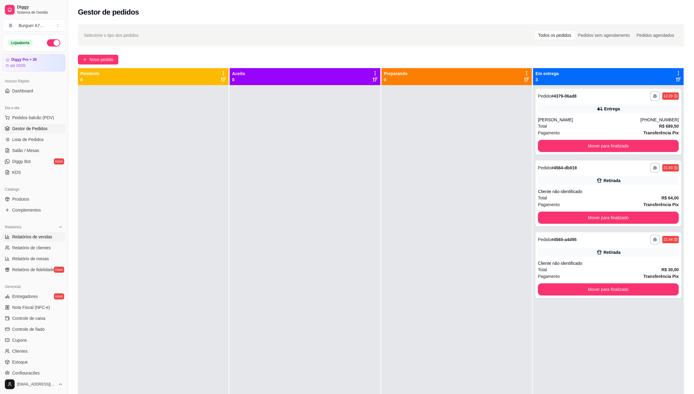
click at [42, 239] on span "Relatórios de vendas" at bounding box center [32, 237] width 40 height 6
select select "ALL"
select select "0"
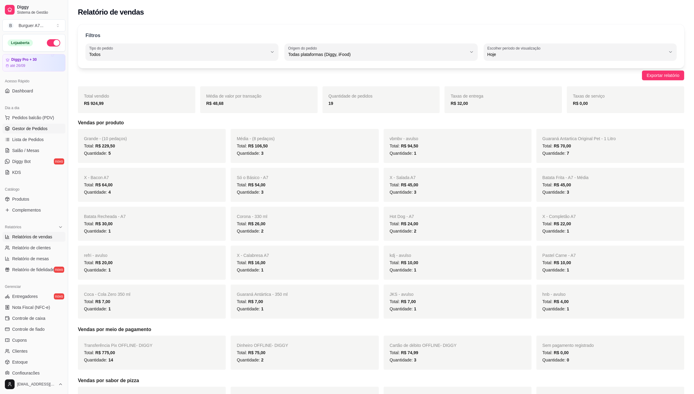
click at [44, 126] on span "Gestor de Pedidos" at bounding box center [29, 129] width 35 height 6
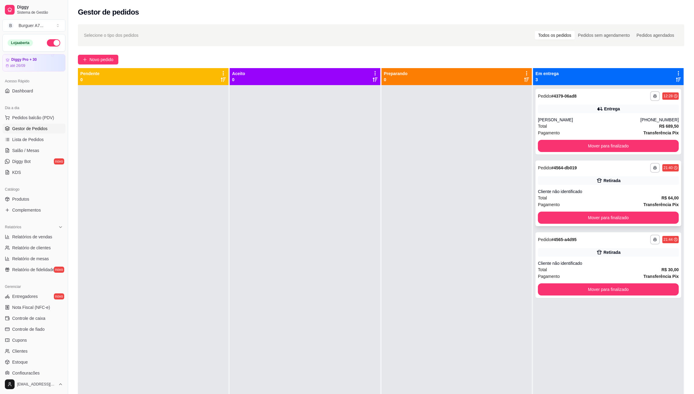
click at [623, 201] on div "Pagamento Transferência Pix" at bounding box center [608, 204] width 141 height 7
click at [615, 218] on button "Mover para finalizado" at bounding box center [608, 218] width 141 height 12
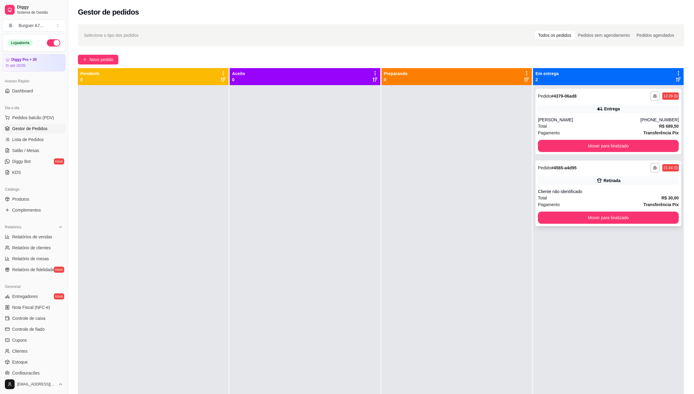
click at [603, 203] on div "Pagamento Transferência Pix" at bounding box center [608, 204] width 141 height 7
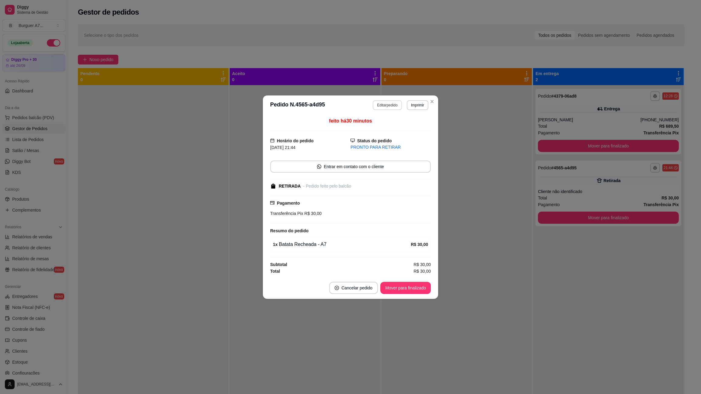
click at [380, 103] on button "Editar pedido" at bounding box center [387, 105] width 29 height 10
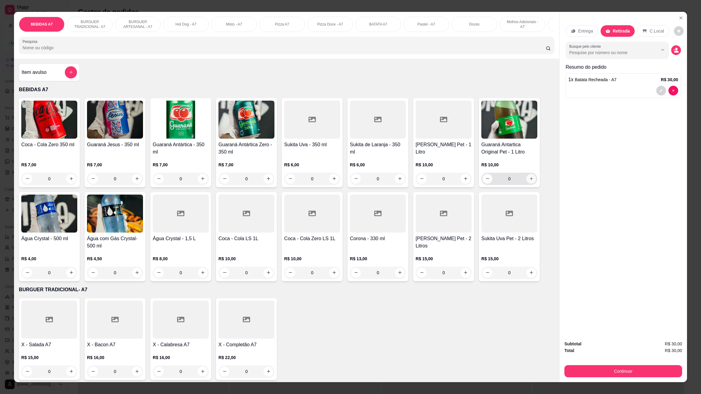
click at [530, 181] on icon "increase-product-quantity" at bounding box center [531, 178] width 5 height 5
type input "1"
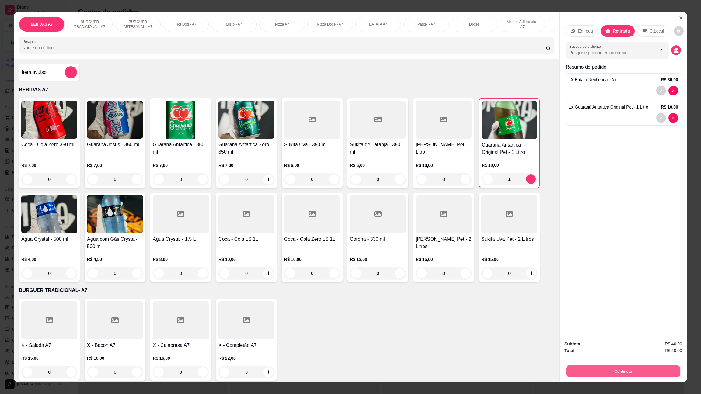
click at [618, 367] on button "Continuar" at bounding box center [623, 372] width 114 height 12
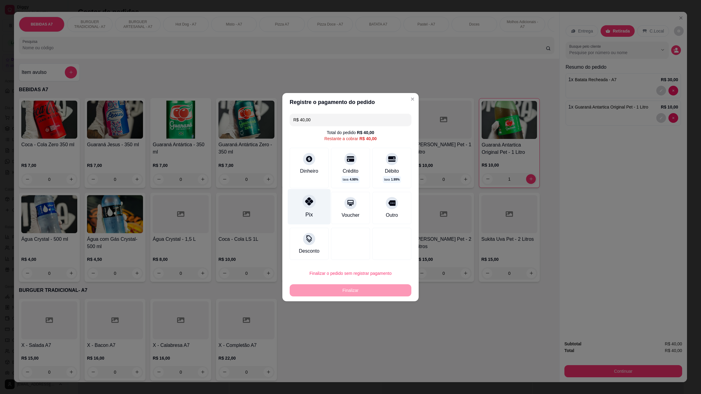
click at [308, 201] on icon at bounding box center [309, 201] width 8 height 8
type input "R$ 0,00"
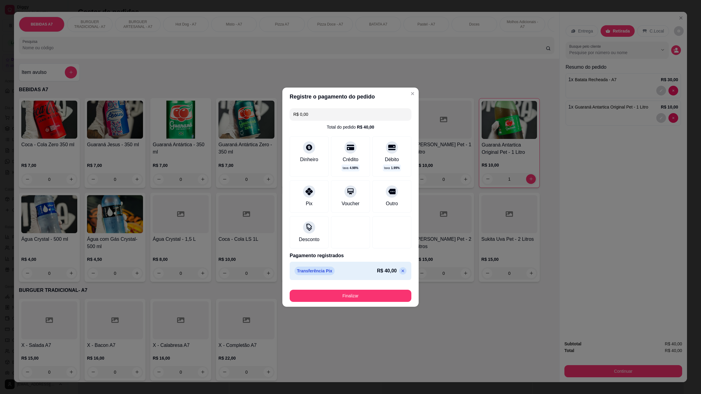
drag, startPoint x: 355, startPoint y: 283, endPoint x: 357, endPoint y: 295, distance: 12.1
click at [357, 295] on footer "Finalizar" at bounding box center [350, 295] width 136 height 24
click at [357, 295] on button "Finalizar" at bounding box center [350, 296] width 118 height 12
type input "0"
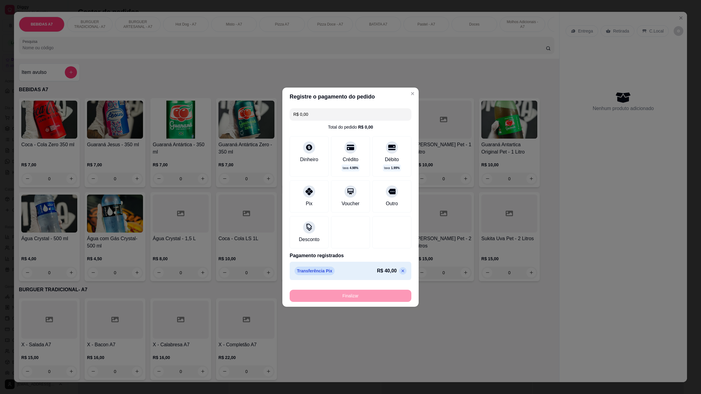
type input "-R$ 40,00"
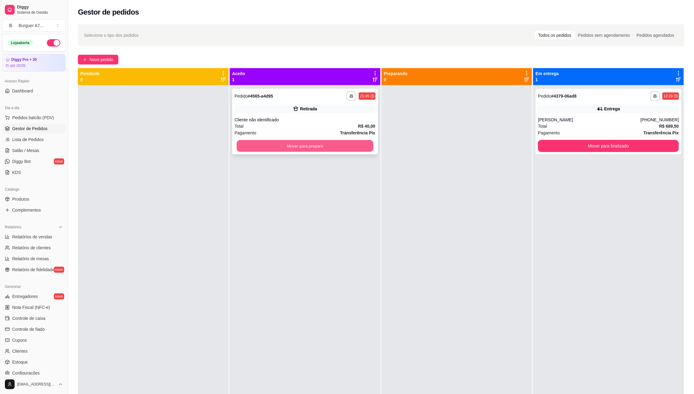
click at [351, 149] on button "Mover para preparo" at bounding box center [305, 146] width 137 height 12
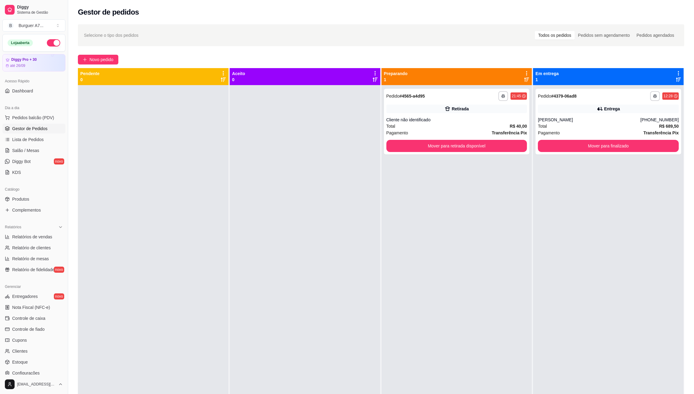
click at [446, 155] on div "**********" at bounding box center [456, 282] width 151 height 394
click at [451, 146] on button "Mover para retirada disponível" at bounding box center [456, 146] width 137 height 12
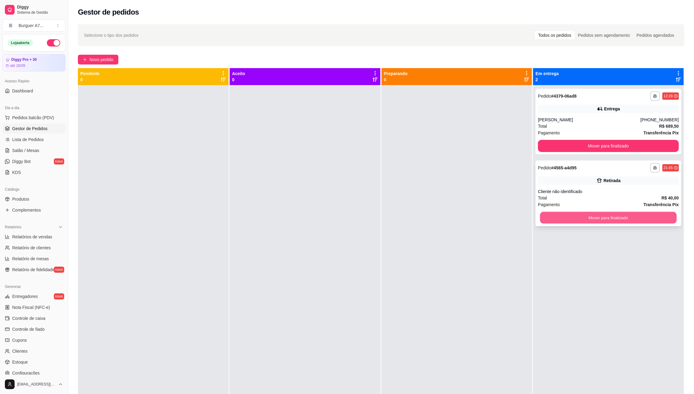
click at [600, 217] on button "Mover para finalizado" at bounding box center [608, 218] width 137 height 12
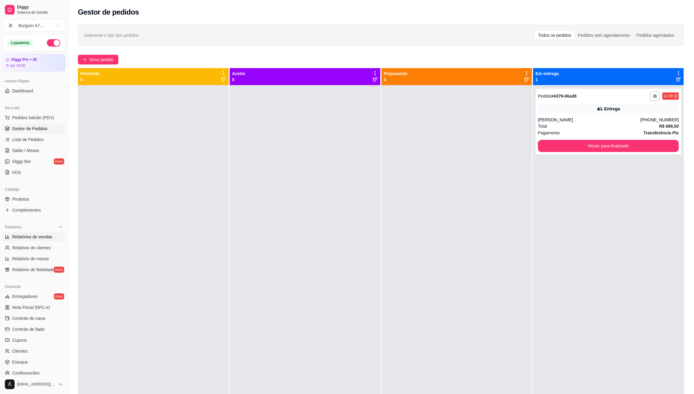
click at [50, 233] on link "Relatórios de vendas" at bounding box center [33, 237] width 63 height 10
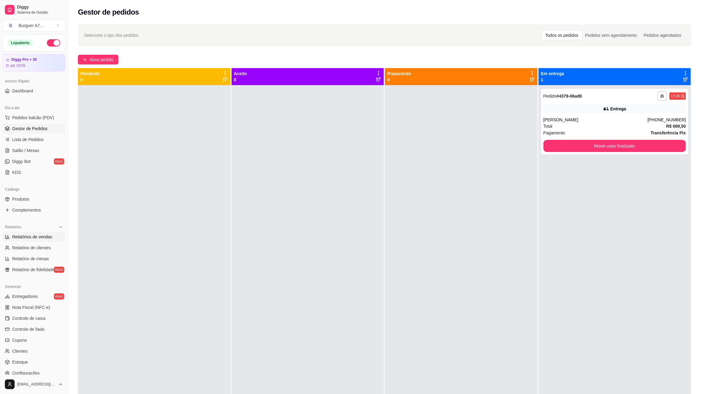
select select "ALL"
select select "0"
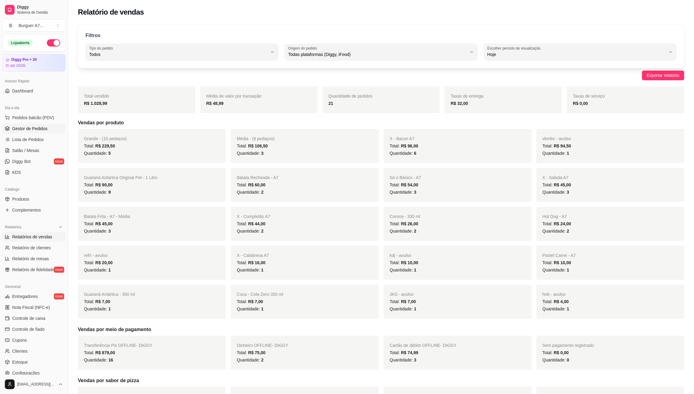
click at [27, 132] on link "Gestor de Pedidos" at bounding box center [33, 129] width 63 height 10
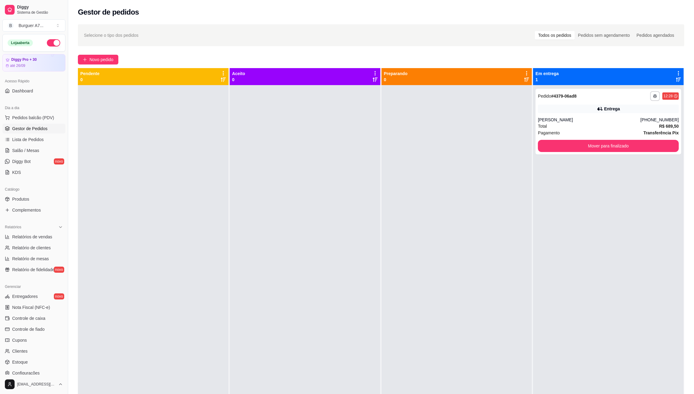
click at [108, 216] on div at bounding box center [153, 282] width 151 height 394
drag, startPoint x: 467, startPoint y: 94, endPoint x: 460, endPoint y: 102, distance: 10.8
click at [467, 94] on div at bounding box center [456, 282] width 151 height 394
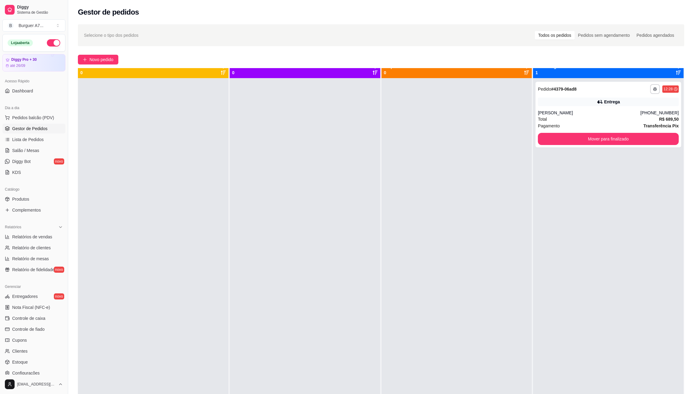
scroll to position [17, 0]
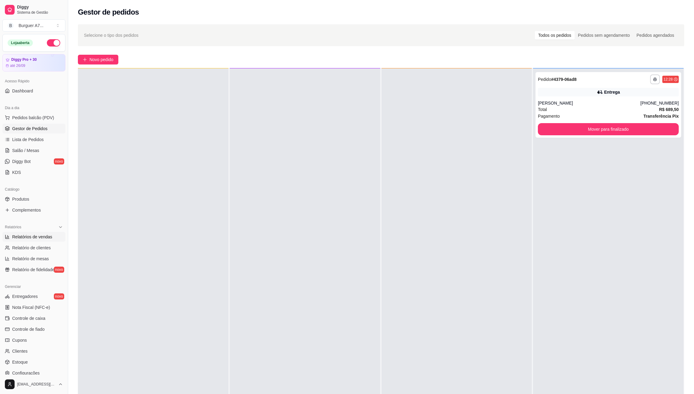
click at [15, 237] on span "Relatórios de vendas" at bounding box center [32, 237] width 40 height 6
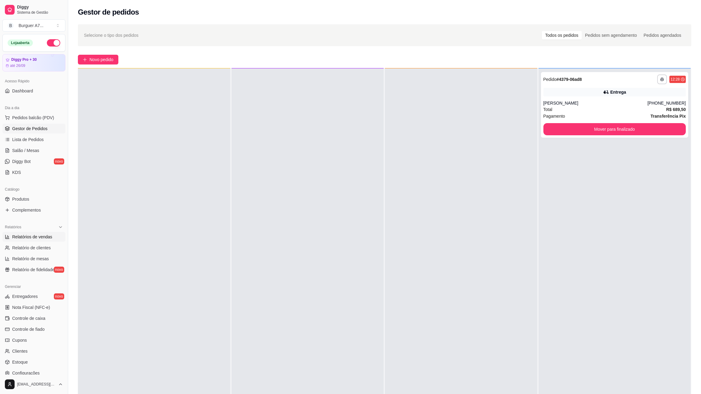
select select "ALL"
select select "0"
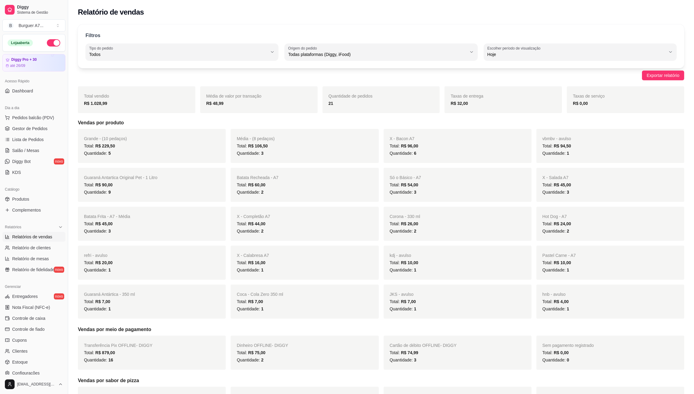
click at [47, 44] on button "button" at bounding box center [53, 42] width 13 height 7
